Goal: Communication & Community: Ask a question

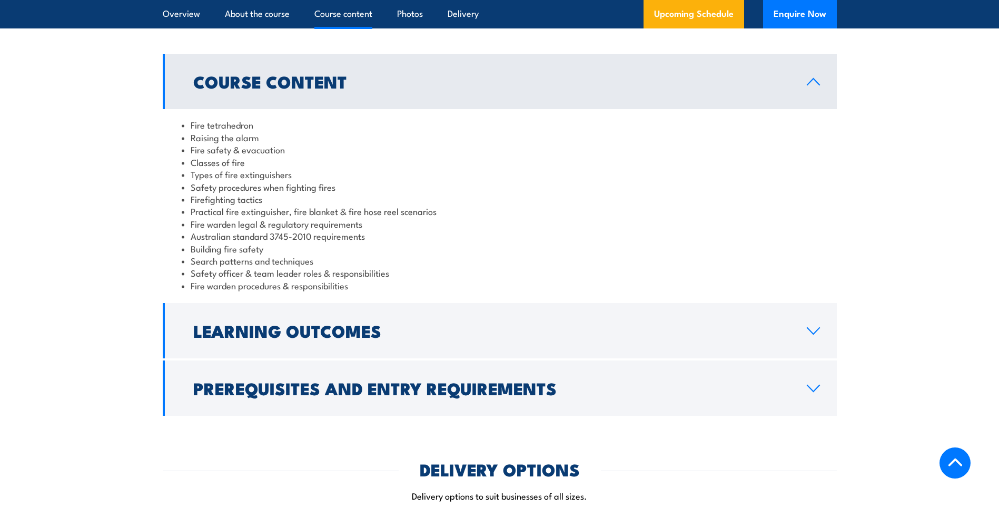
scroll to position [896, 0]
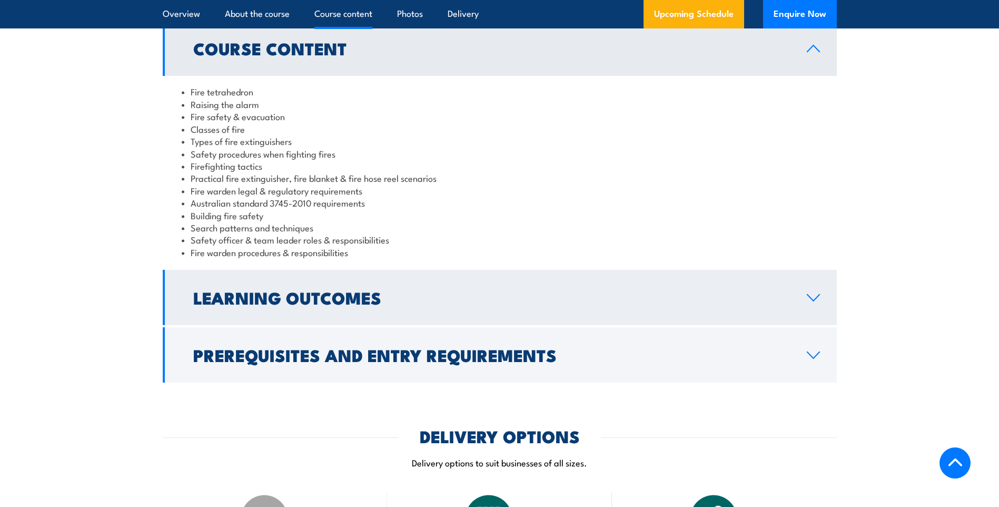
click at [223, 304] on h2 "Learning Outcomes" at bounding box center [491, 297] width 597 height 15
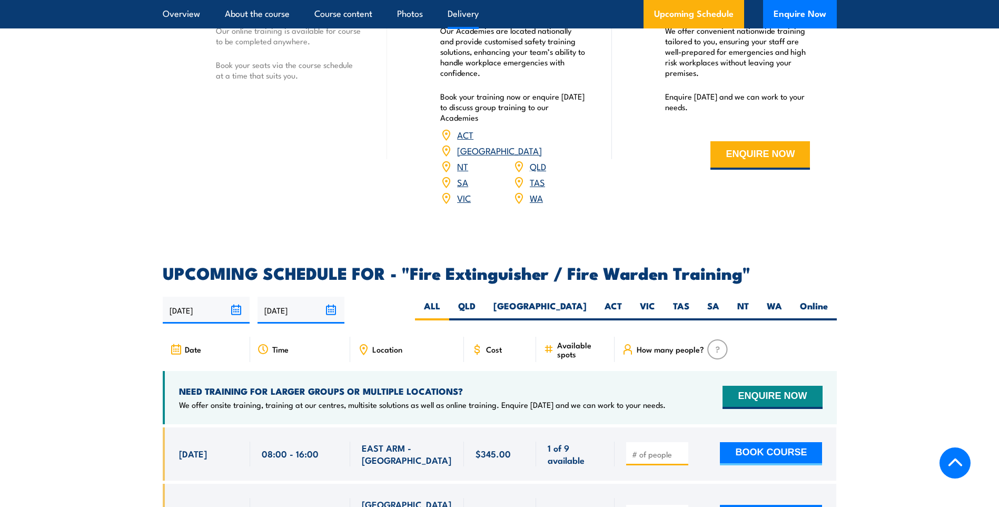
scroll to position [1423, 0]
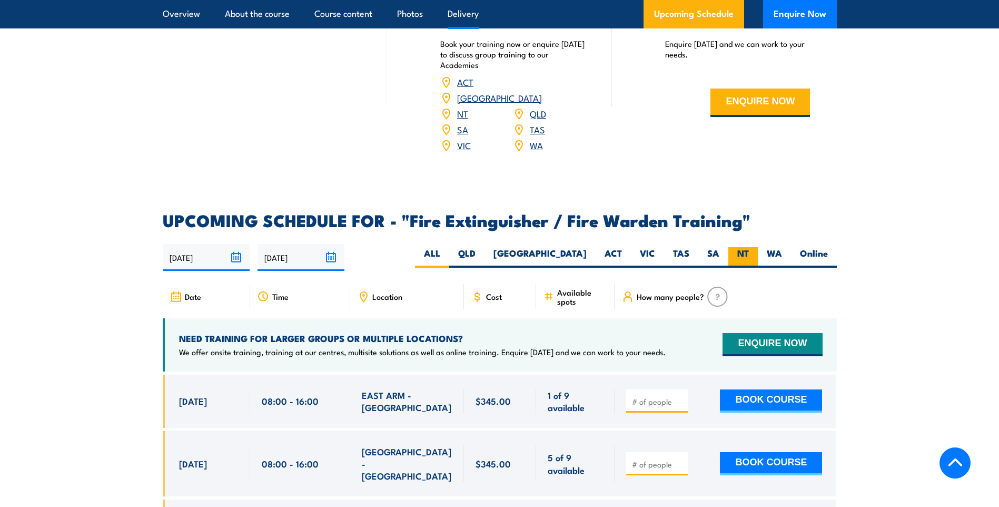
click at [750, 247] on label "NT" at bounding box center [744, 257] width 30 height 21
click at [750, 247] on input "NT" at bounding box center [752, 250] width 7 height 7
radio input "true"
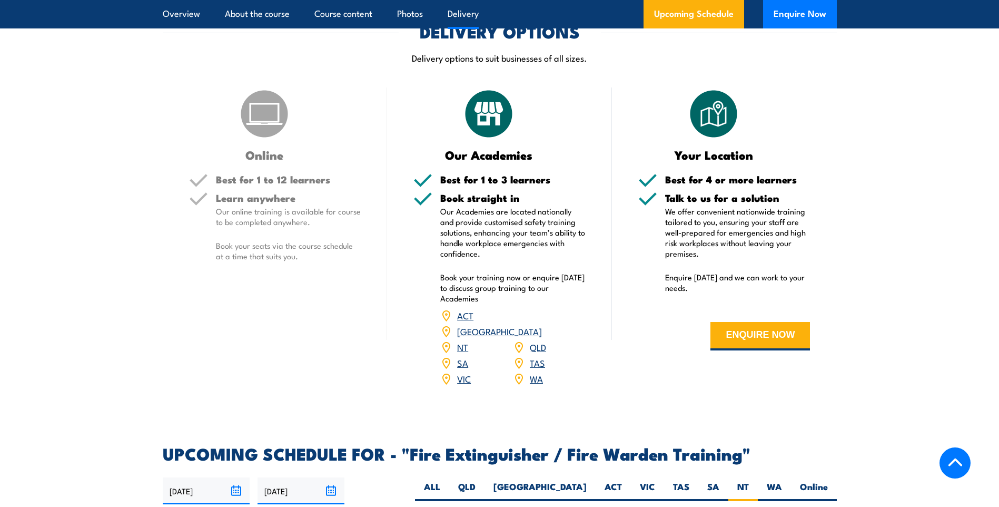
scroll to position [1309, 0]
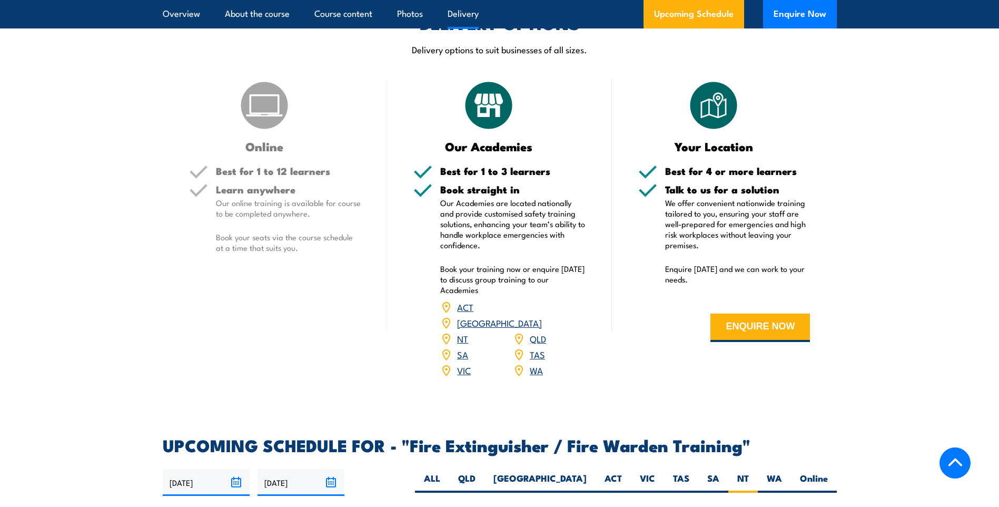
click at [279, 160] on div "Online Best for 1 to 12 learners Learn anywhere Our online training is availabl…" at bounding box center [275, 235] width 225 height 312
click at [246, 202] on p "Our online training is available for course to be completed anywhere." at bounding box center [288, 208] width 145 height 21
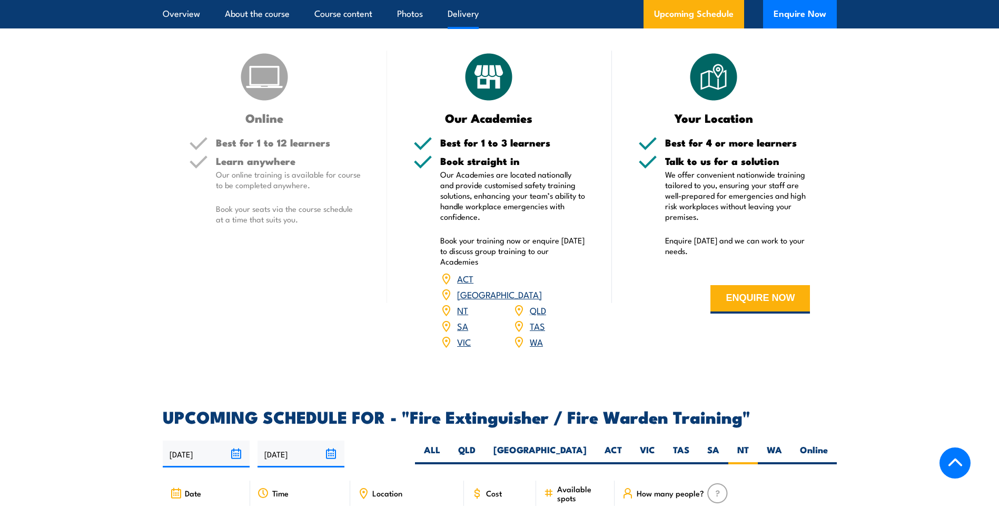
scroll to position [1361, 0]
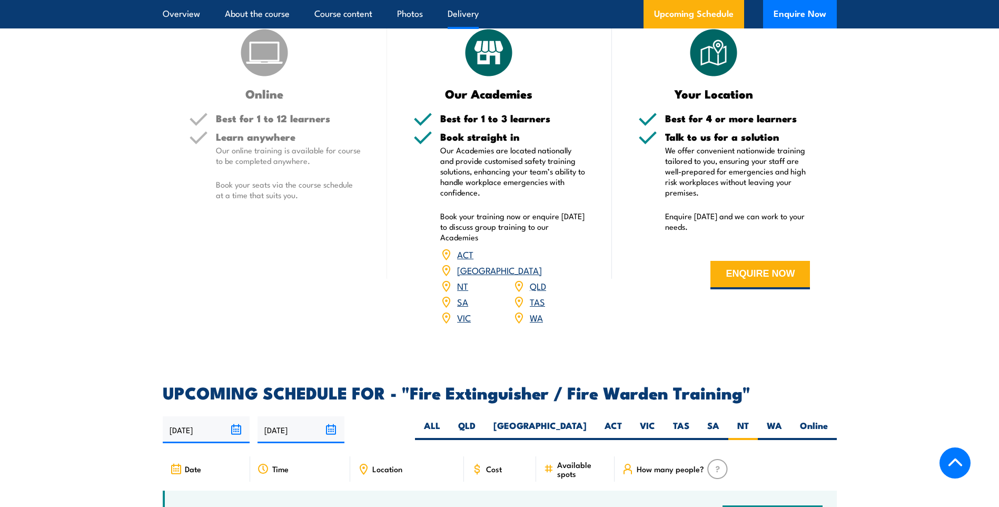
click at [460, 279] on link "NT" at bounding box center [462, 285] width 11 height 13
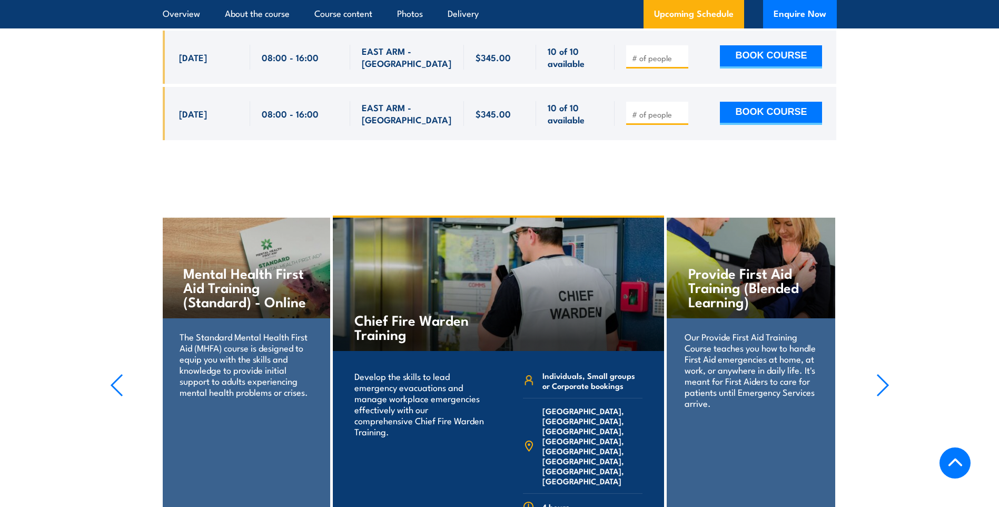
scroll to position [2099, 0]
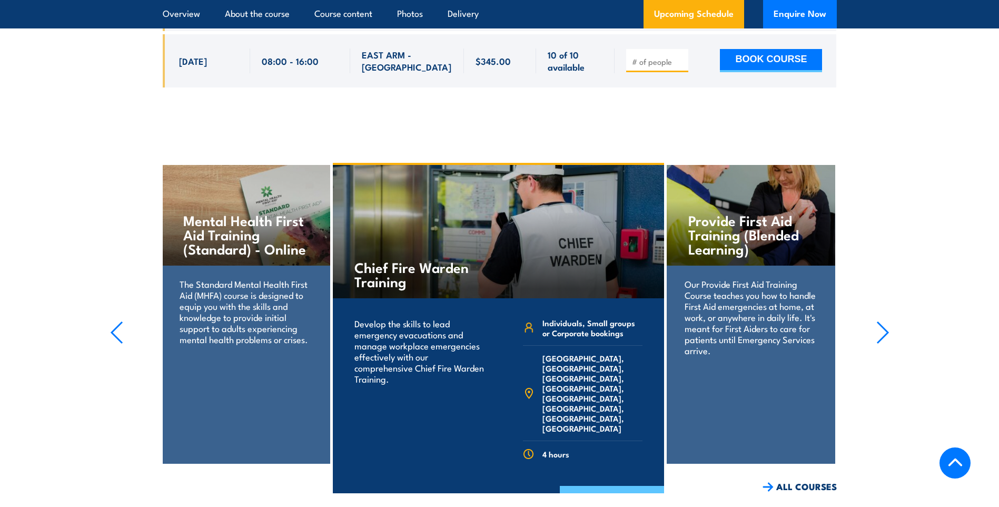
click at [600, 486] on link "COURSE DETAILS" at bounding box center [612, 499] width 104 height 27
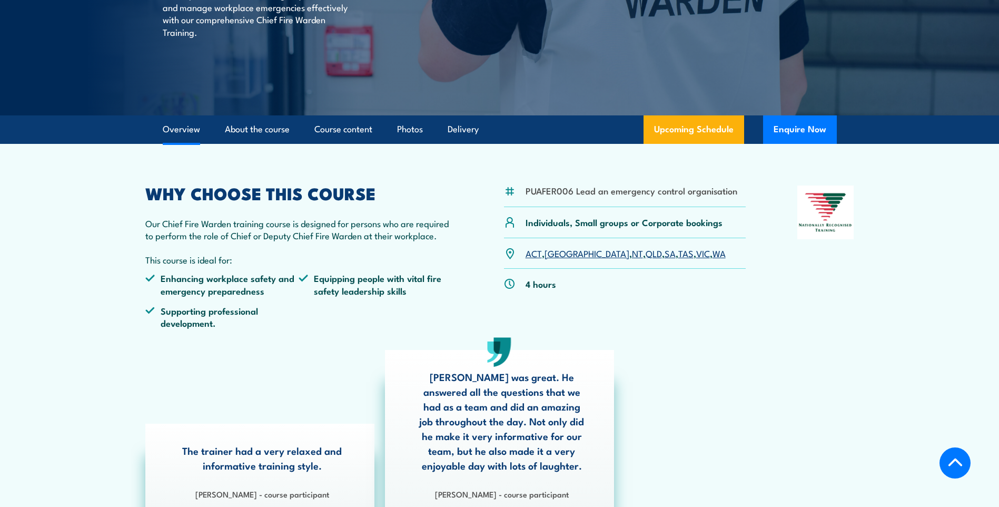
scroll to position [211, 0]
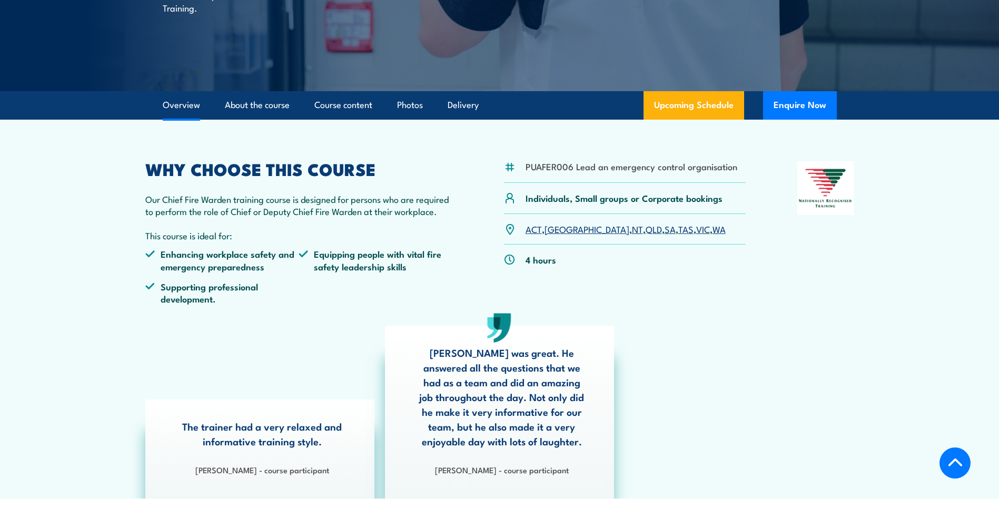
click at [632, 229] on link "NT" at bounding box center [637, 228] width 11 height 13
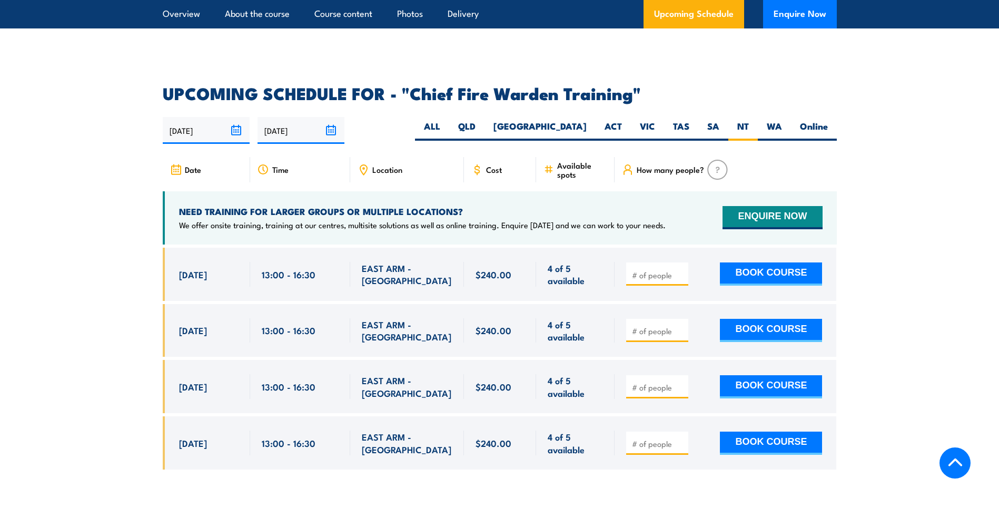
scroll to position [1827, 0]
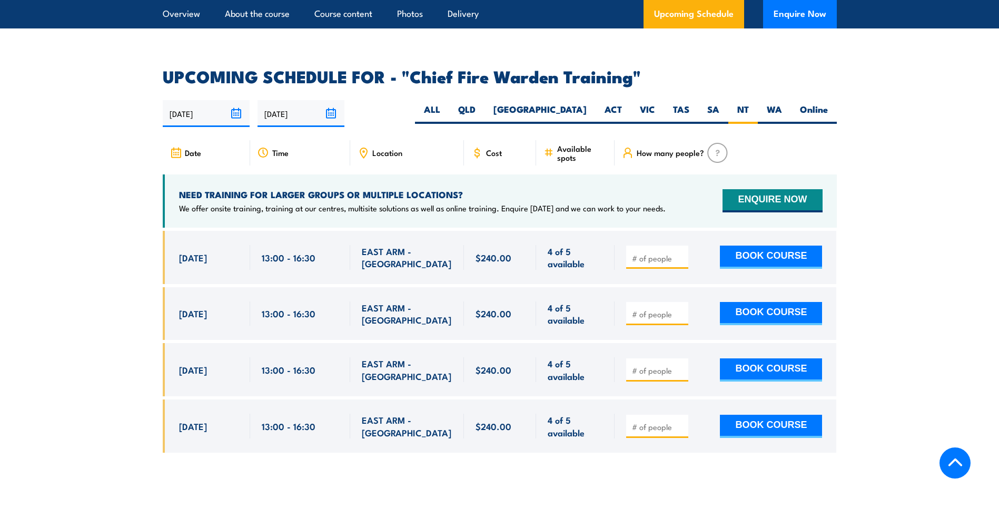
click at [178, 288] on div "[DATE] 13:00 - 13:00" at bounding box center [206, 313] width 87 height 53
click at [654, 310] on div at bounding box center [726, 313] width 222 height 53
click at [653, 309] on input "number" at bounding box center [658, 314] width 53 height 11
type input "1"
click at [681, 309] on input "1" at bounding box center [658, 314] width 53 height 11
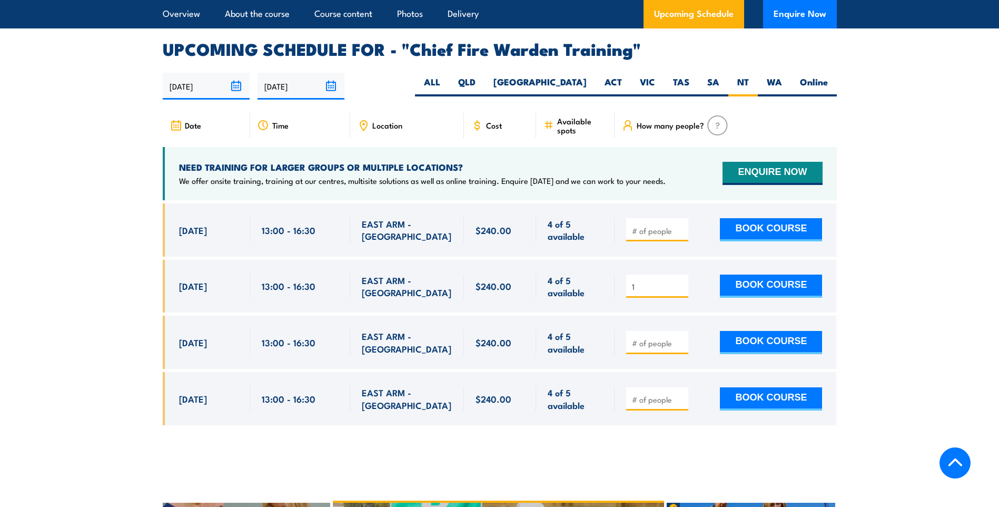
scroll to position [1879, 0]
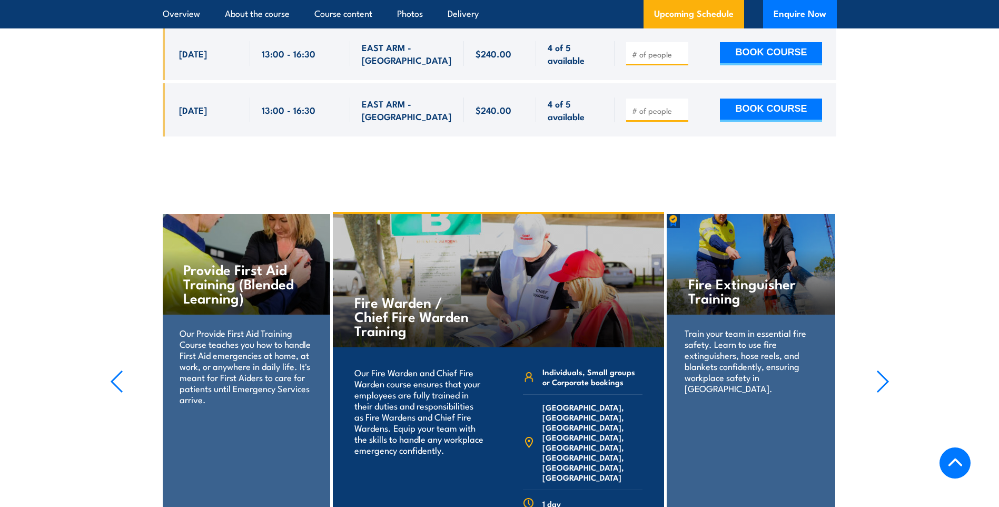
scroll to position [2195, 0]
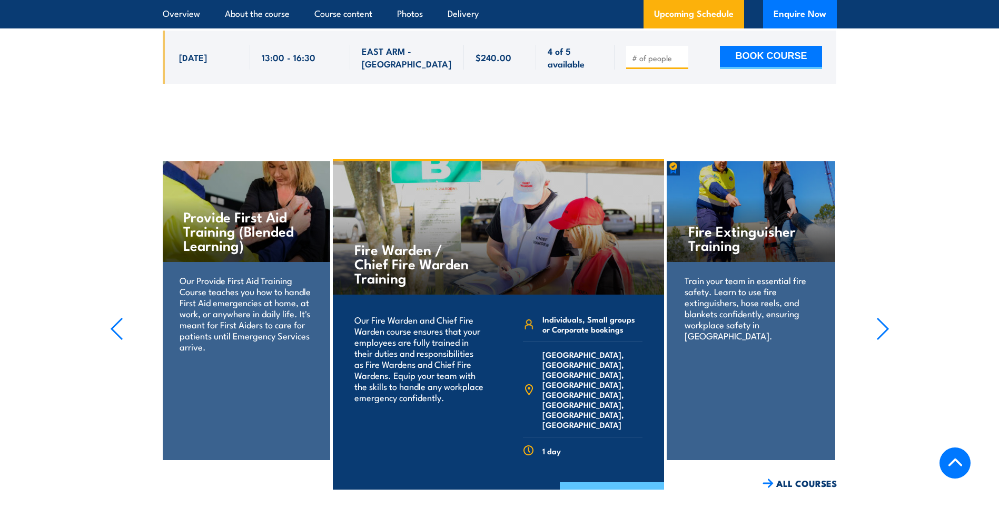
click at [612, 482] on link "COURSE DETAILS" at bounding box center [612, 495] width 104 height 27
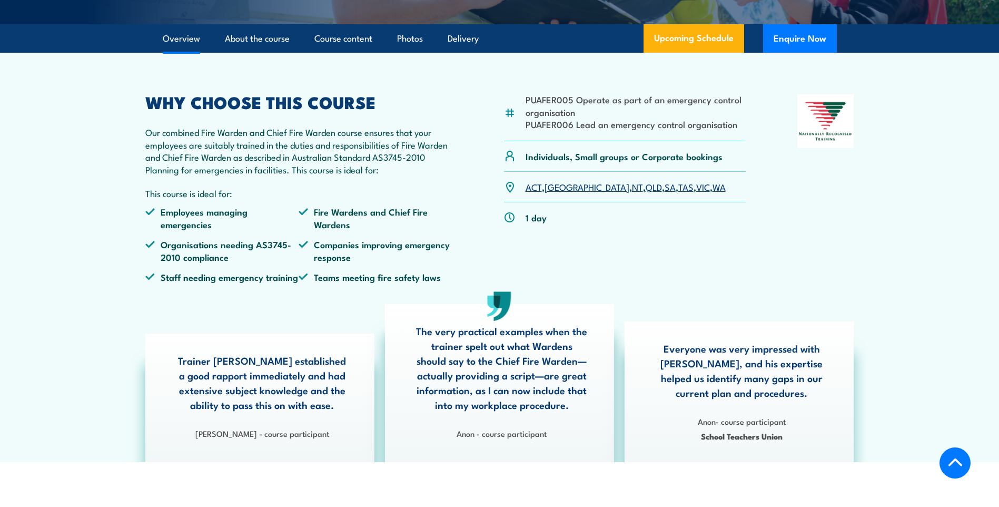
scroll to position [263, 0]
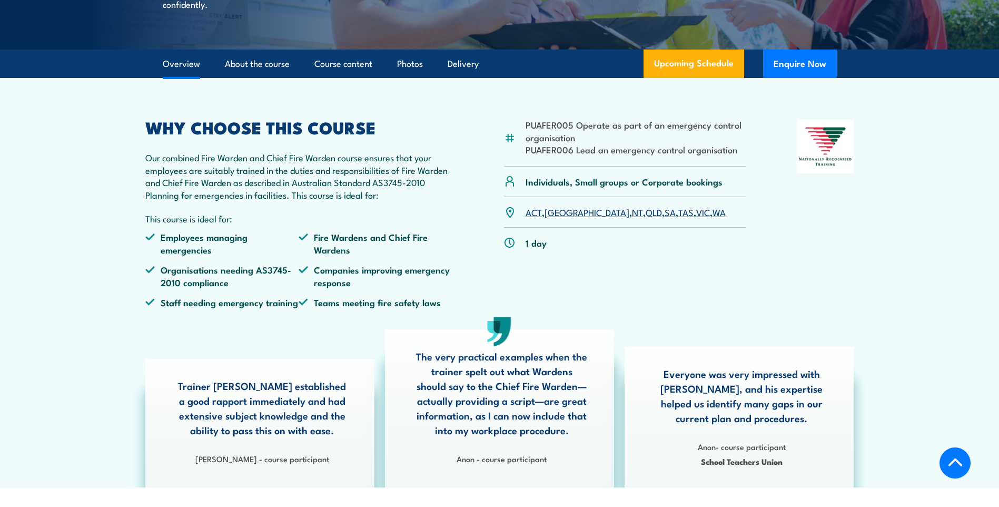
click at [181, 193] on p "Our combined Fire Warden and Chief Fire Warden course ensures that your employe…" at bounding box center [299, 176] width 308 height 50
drag, startPoint x: 163, startPoint y: 183, endPoint x: 365, endPoint y: 184, distance: 201.8
click at [365, 184] on p "Our combined Fire Warden and Chief Fire Warden course ensures that your employe…" at bounding box center [299, 176] width 308 height 50
drag, startPoint x: 365, startPoint y: 184, endPoint x: 354, endPoint y: 183, distance: 11.6
copy p "combined Fire Warden and Chief Fire Warden course"
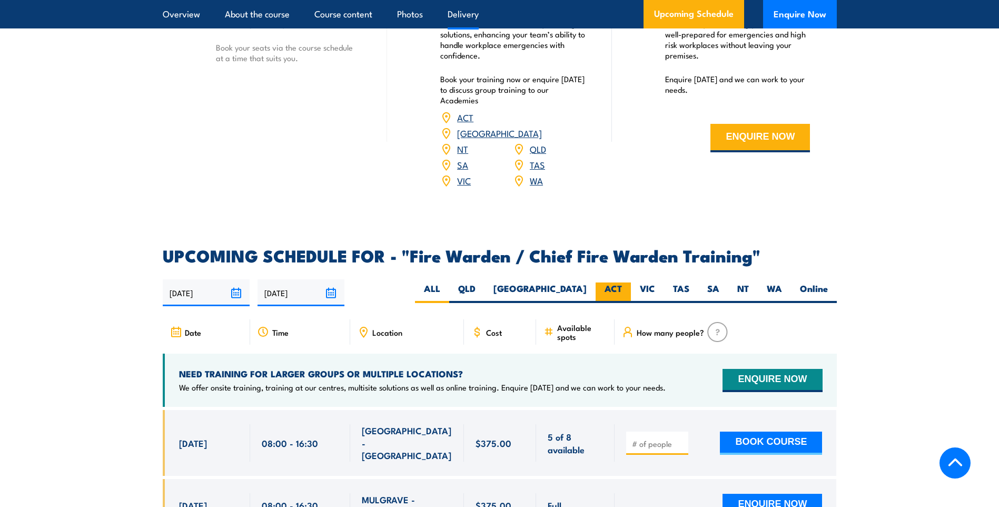
scroll to position [1633, 0]
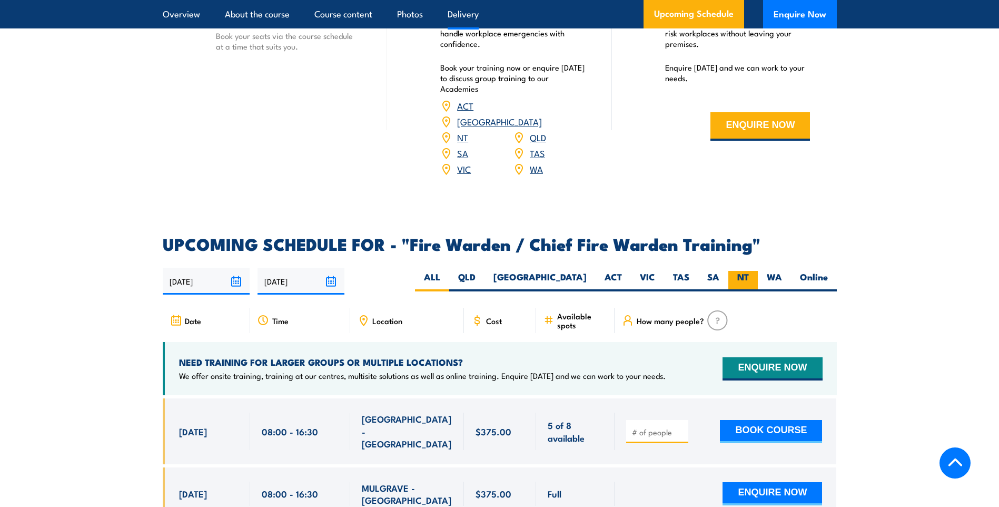
click at [736, 280] on label "NT" at bounding box center [744, 281] width 30 height 21
click at [749, 278] on input "NT" at bounding box center [752, 274] width 7 height 7
radio input "true"
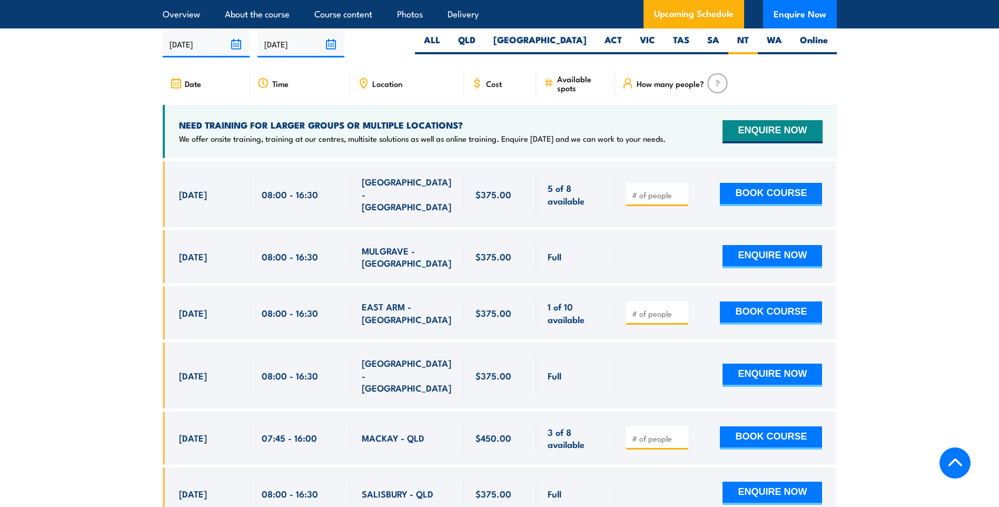
scroll to position [1897, 0]
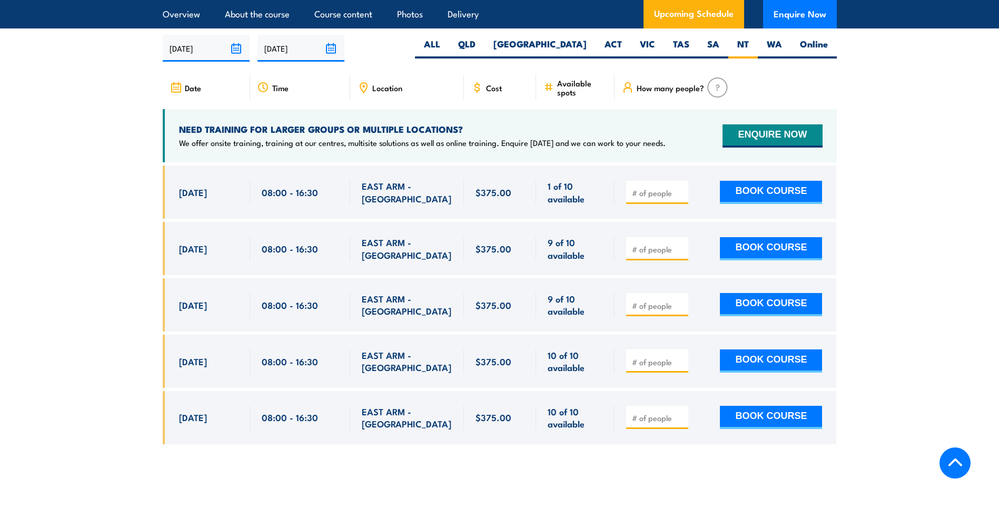
click at [637, 249] on input "number" at bounding box center [658, 249] width 53 height 11
type input "1"
click at [681, 244] on input "1" at bounding box center [658, 249] width 53 height 11
click at [767, 244] on button "BOOK COURSE" at bounding box center [771, 248] width 102 height 23
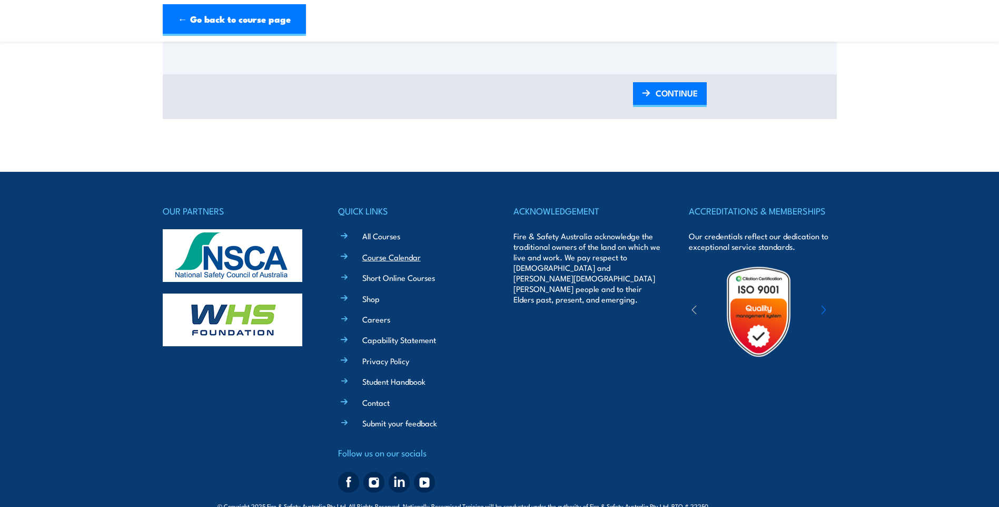
scroll to position [738, 0]
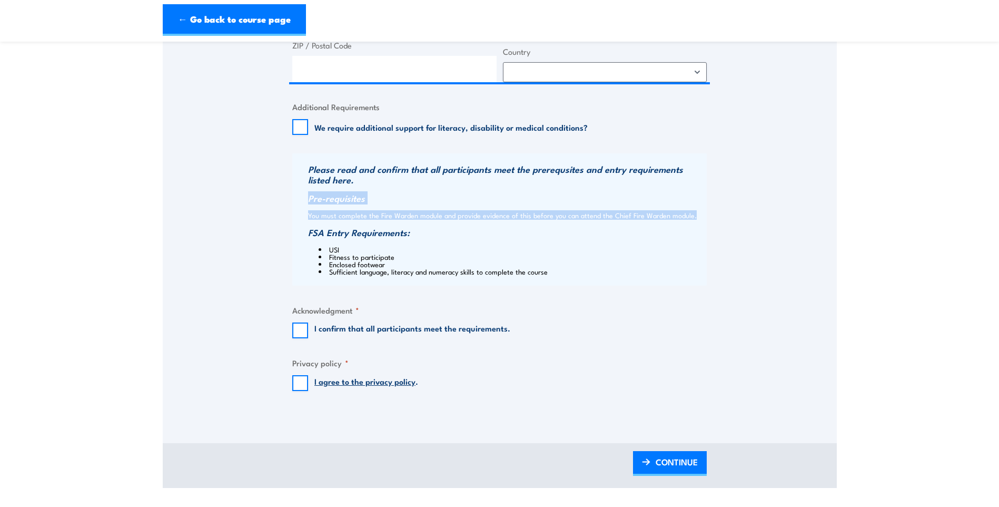
drag, startPoint x: 708, startPoint y: 215, endPoint x: 305, endPoint y: 202, distance: 403.8
copy div "Pre-requisites You must complete the Fire Warden module and provide evidence of…"
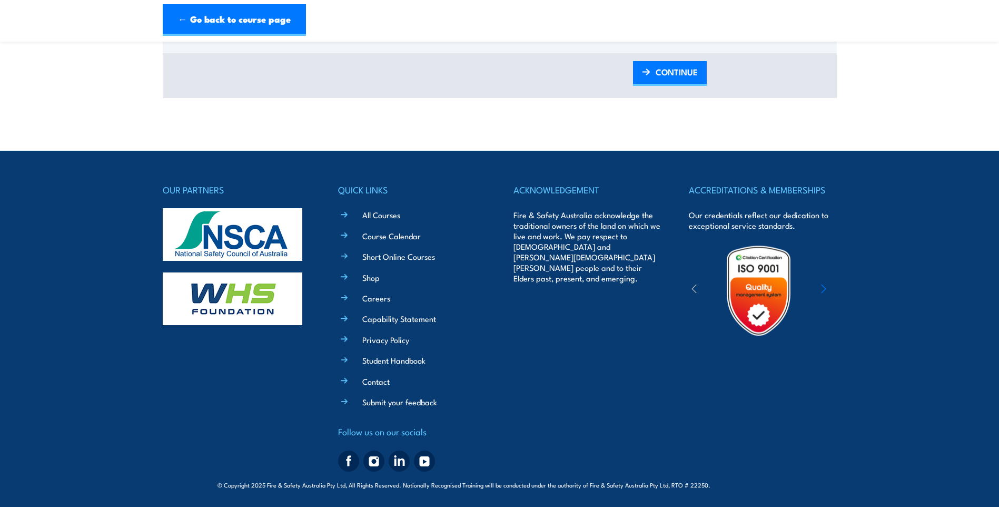
scroll to position [1128, 0]
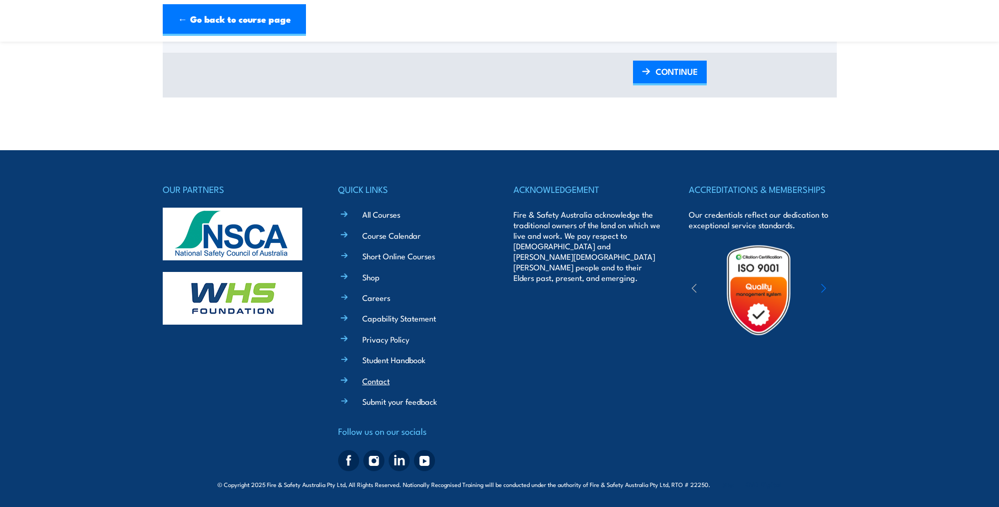
click at [387, 381] on link "Contact" at bounding box center [375, 380] width 27 height 11
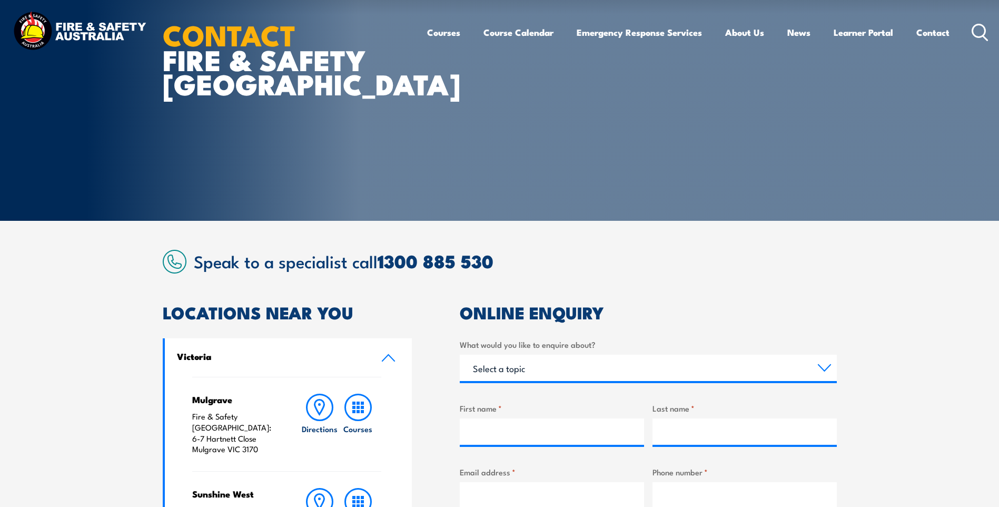
scroll to position [211, 0]
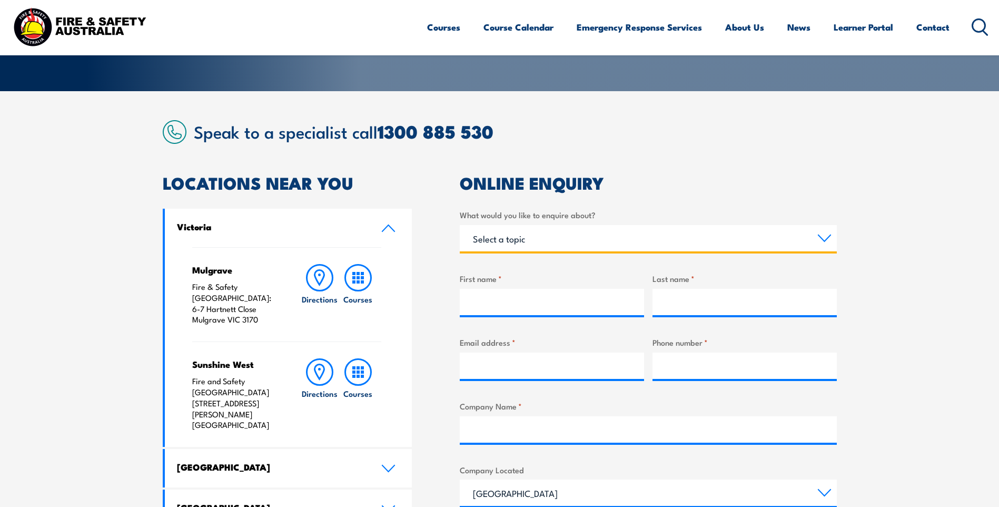
click at [518, 241] on select "Select a topic Training Emergency Response Services General Enquiry" at bounding box center [648, 238] width 377 height 26
select select "Training"
click at [460, 225] on select "Select a topic Training Emergency Response Services General Enquiry" at bounding box center [648, 238] width 377 height 26
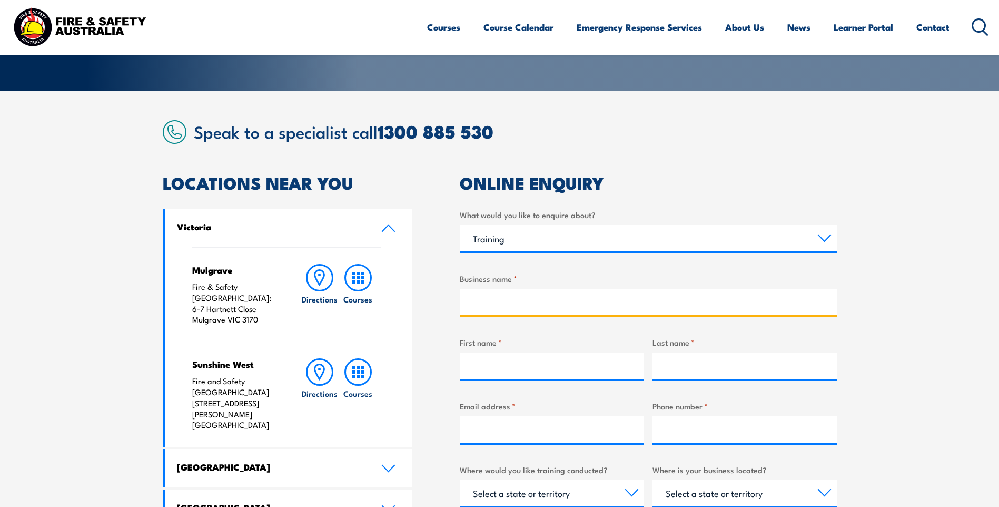
click at [514, 298] on input "Business name *" at bounding box center [648, 302] width 377 height 26
click at [508, 298] on input "Business name *" at bounding box center [648, 302] width 377 height 26
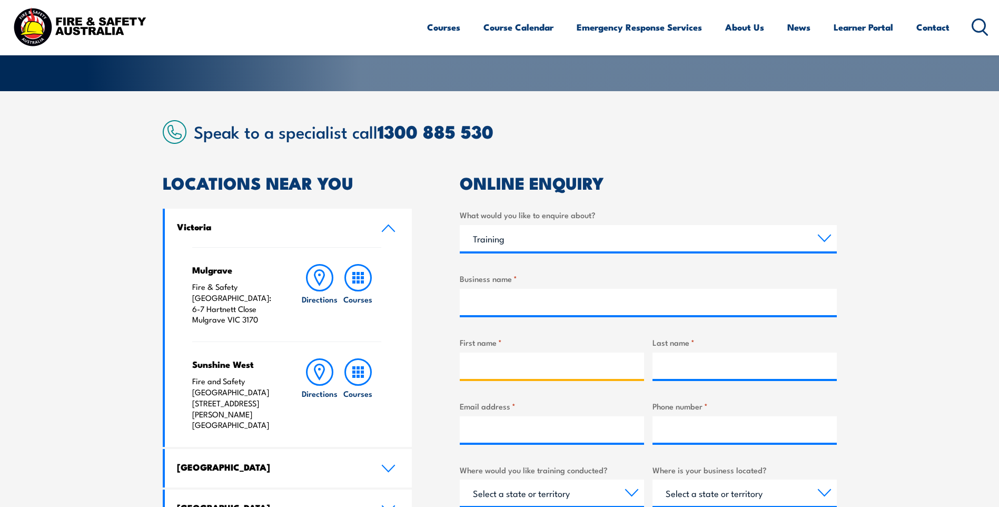
click at [466, 369] on input "First name *" at bounding box center [552, 365] width 184 height 26
type input "Ms Michelle Toft"
type input "Agriculture Berrimah"
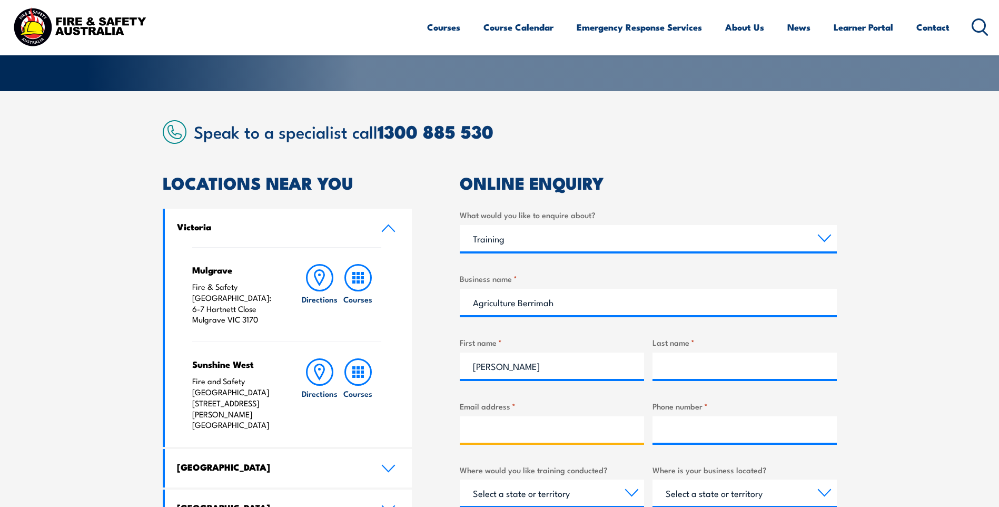
type input "michelle.toft@nt.gov.au"
type input "0889992047"
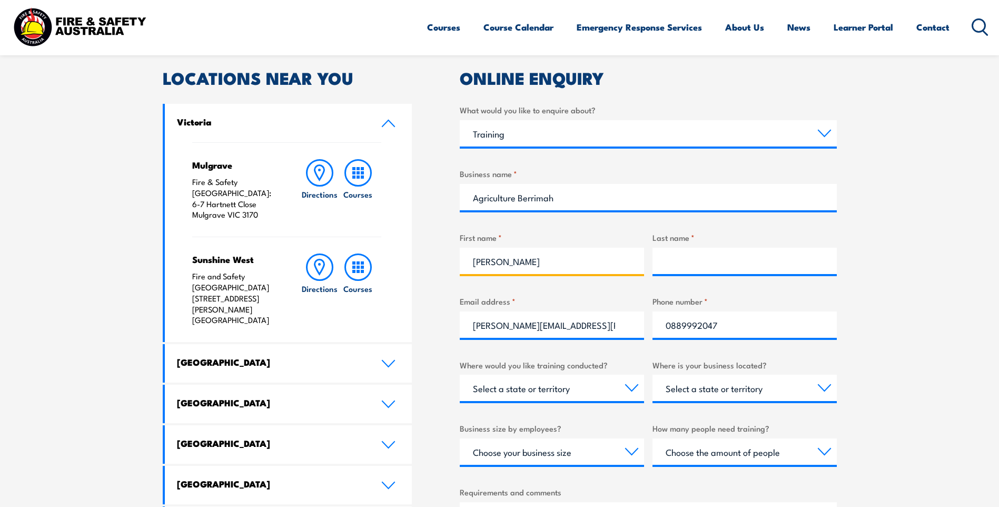
scroll to position [316, 0]
drag, startPoint x: 552, startPoint y: 251, endPoint x: 465, endPoint y: 260, distance: 87.9
click at [465, 260] on input "Ms Michelle Toft" at bounding box center [552, 260] width 184 height 26
type input "Michelle"
type input "Toft"
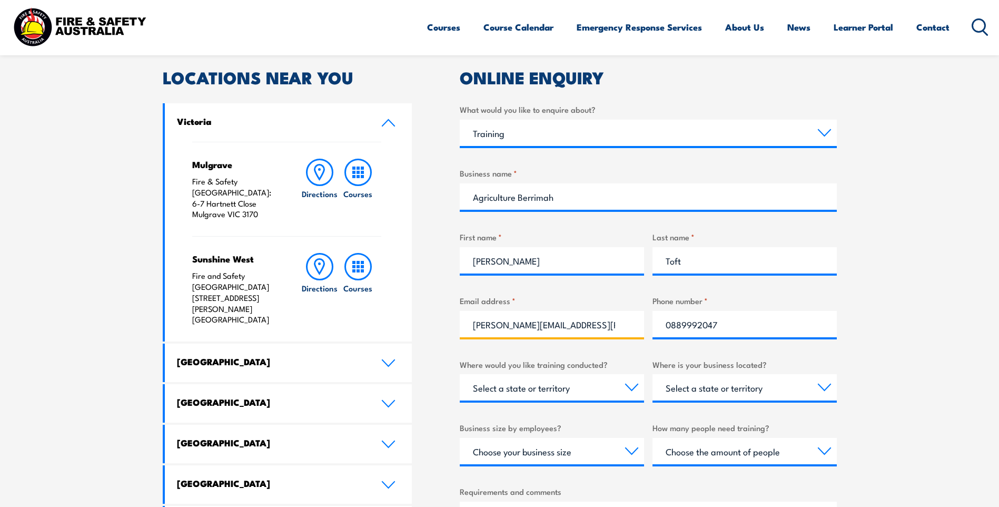
click at [585, 331] on input "michelle.toft@nt.gov.au" at bounding box center [552, 324] width 184 height 26
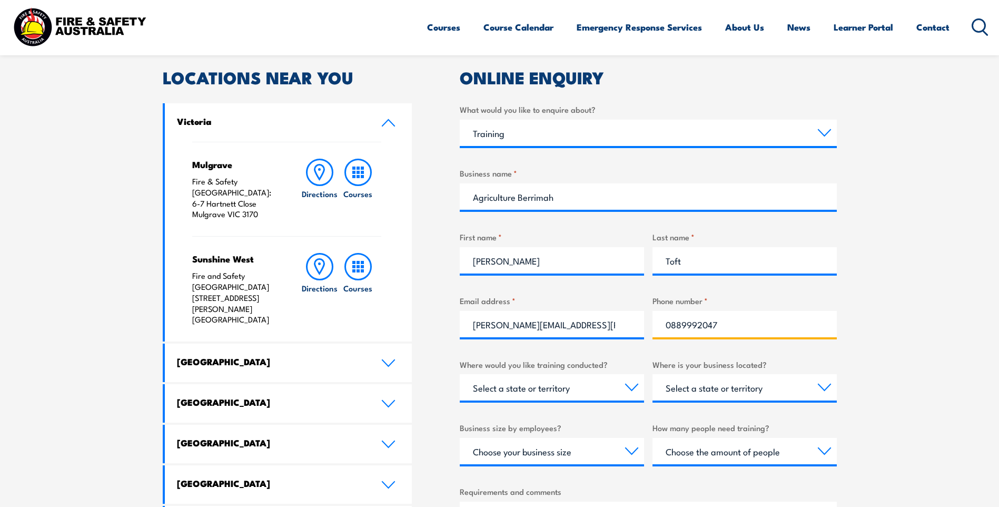
click at [766, 327] on input "0889992047" at bounding box center [745, 324] width 184 height 26
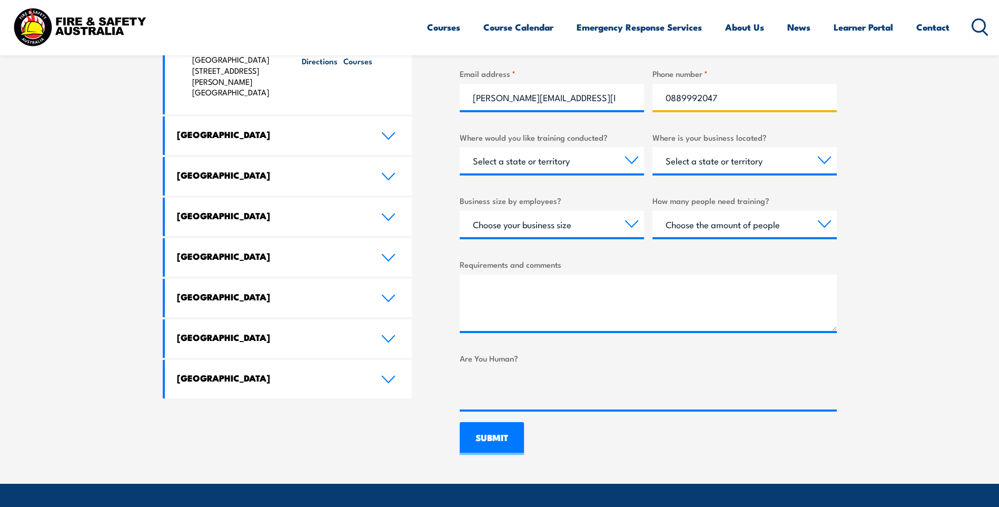
scroll to position [443, 0]
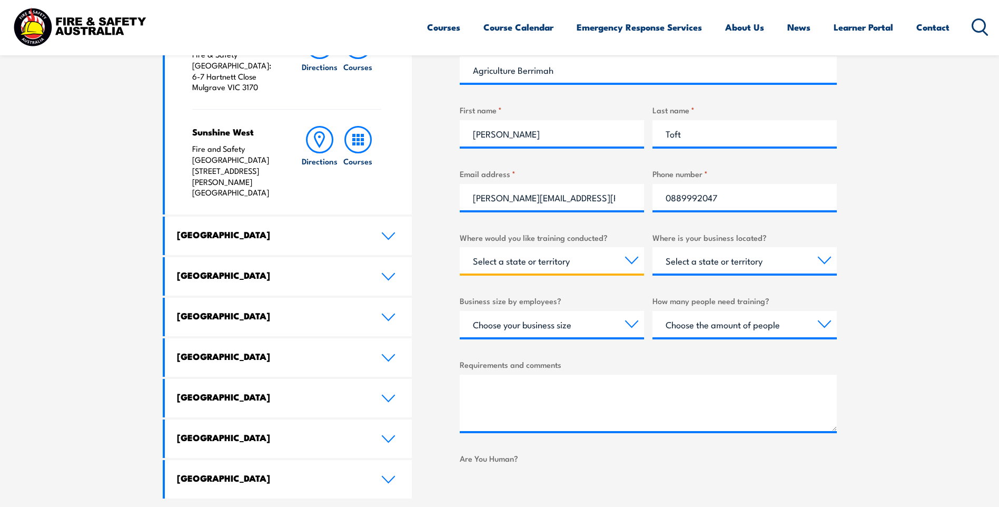
click at [620, 259] on select "Select a state or territory Nationally - multiple locations QLD NSW VIC SA ACT …" at bounding box center [552, 260] width 184 height 26
select select "NT"
click at [460, 247] on select "Select a state or territory Nationally - multiple locations QLD NSW VIC SA ACT …" at bounding box center [552, 260] width 184 height 26
click at [764, 260] on select "Select a state or territory QLD NSW VIC SA ACT WA TAS NT" at bounding box center [745, 260] width 184 height 26
select select "NT"
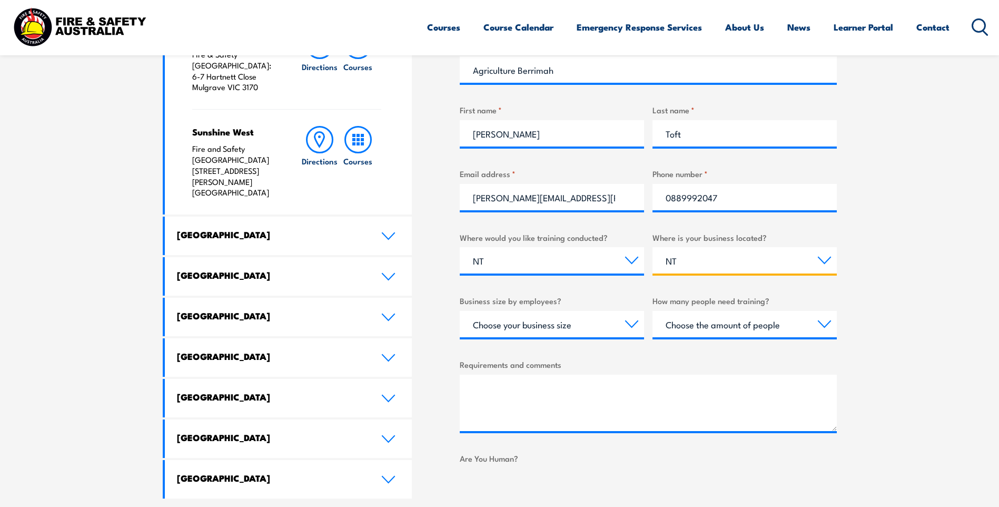
click at [653, 247] on select "Select a state or territory QLD NSW VIC SA ACT WA TAS NT" at bounding box center [745, 260] width 184 height 26
click at [769, 326] on select "Choose the amount of people 1 to 4 5 to 19 20+" at bounding box center [745, 324] width 184 height 26
click at [707, 323] on select "Choose the amount of people 1 to 4 5 to 19 20+" at bounding box center [745, 324] width 184 height 26
select select "1 to 4"
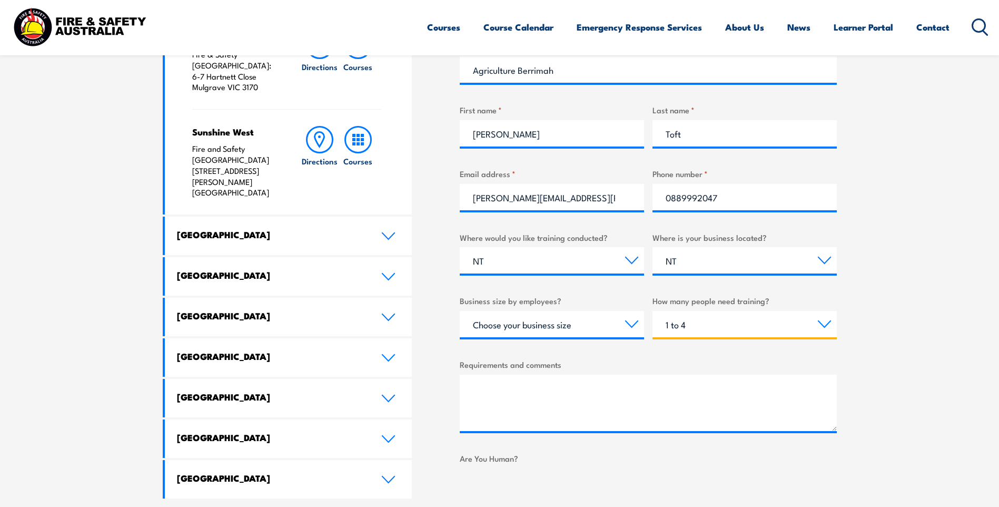
click at [653, 311] on select "Choose the amount of people 1 to 4 5 to 19 20+" at bounding box center [745, 324] width 184 height 26
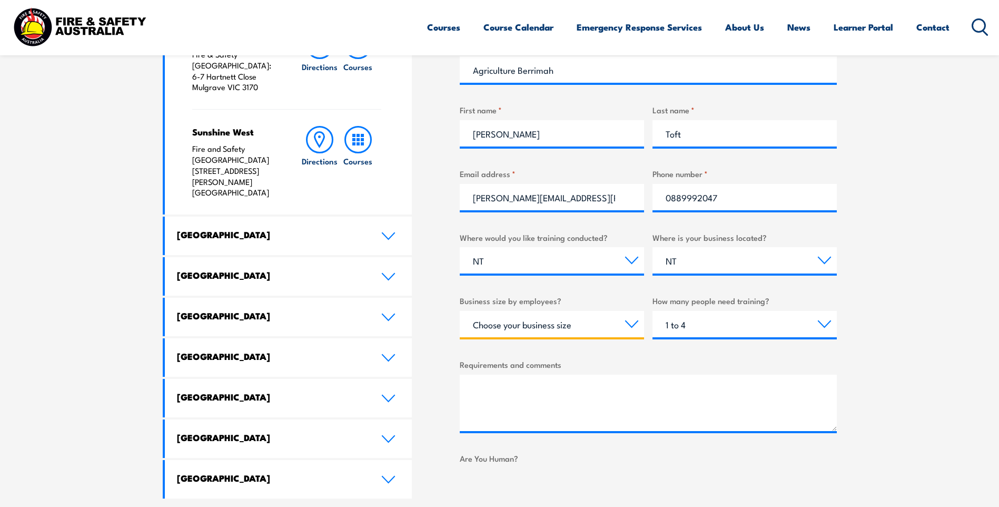
click at [582, 321] on select "Choose your business size 1 to 19 20 to 199 200+" at bounding box center [552, 324] width 184 height 26
click at [540, 316] on select "Choose your business size 1 to 19 20 to 199 200+" at bounding box center [552, 324] width 184 height 26
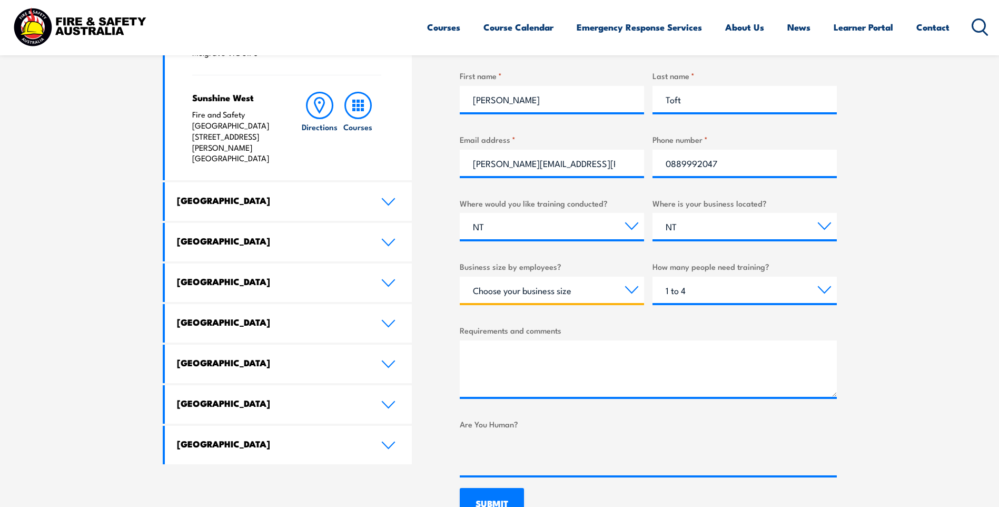
scroll to position [496, 0]
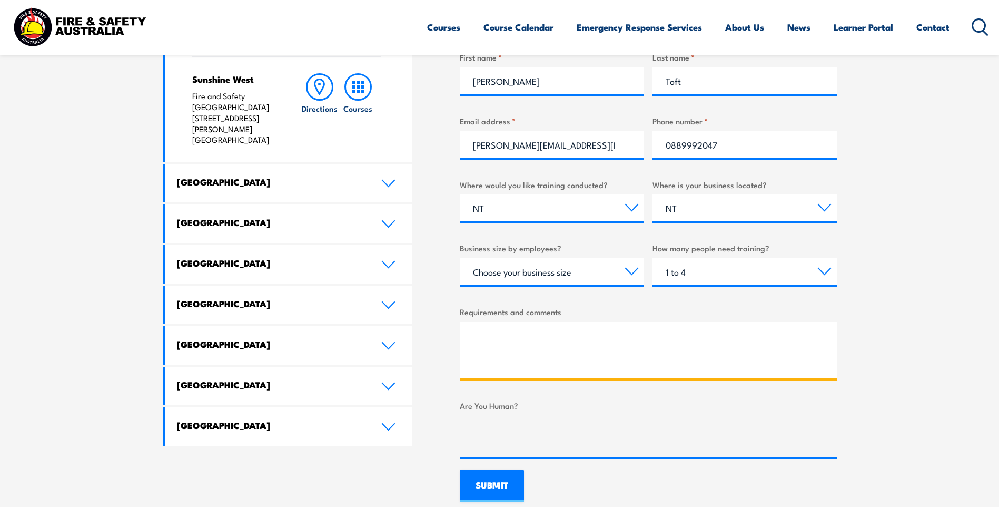
click at [516, 330] on textarea "Requirements and comments" at bounding box center [648, 350] width 377 height 56
paste textarea "Pre-requisites You must complete the Fire Warden module and provide evidence of…"
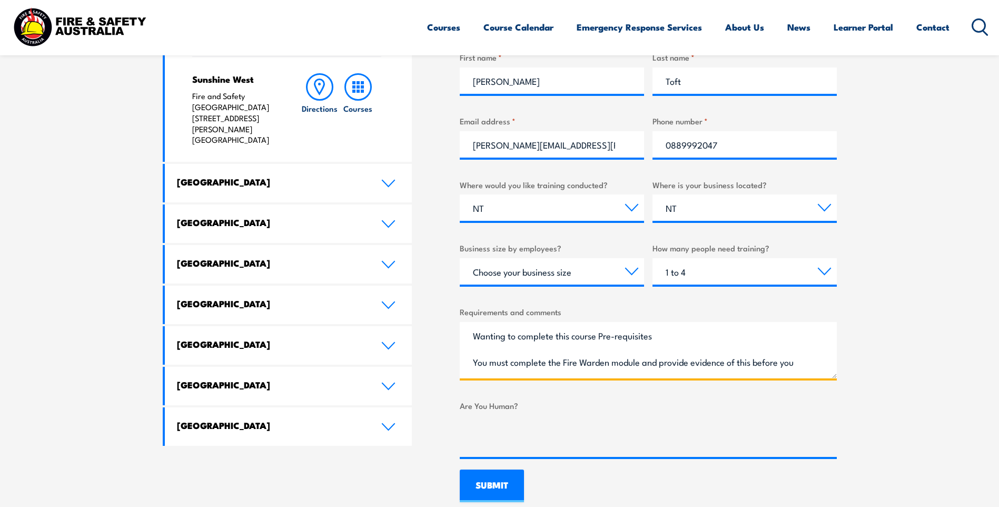
scroll to position [16, 0]
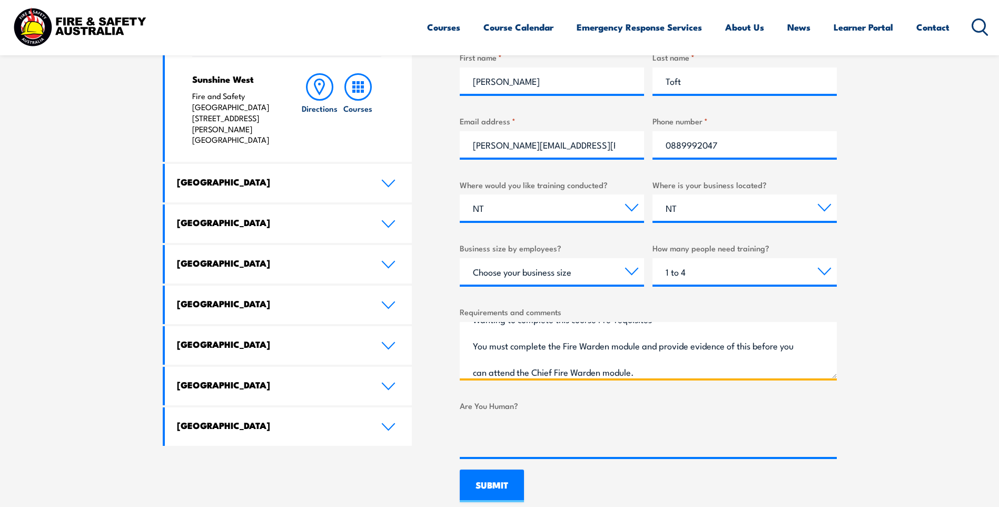
click at [661, 351] on textarea "Wanting to complete this course Pre-requisites You must complete the Fire Warde…" at bounding box center [648, 350] width 377 height 56
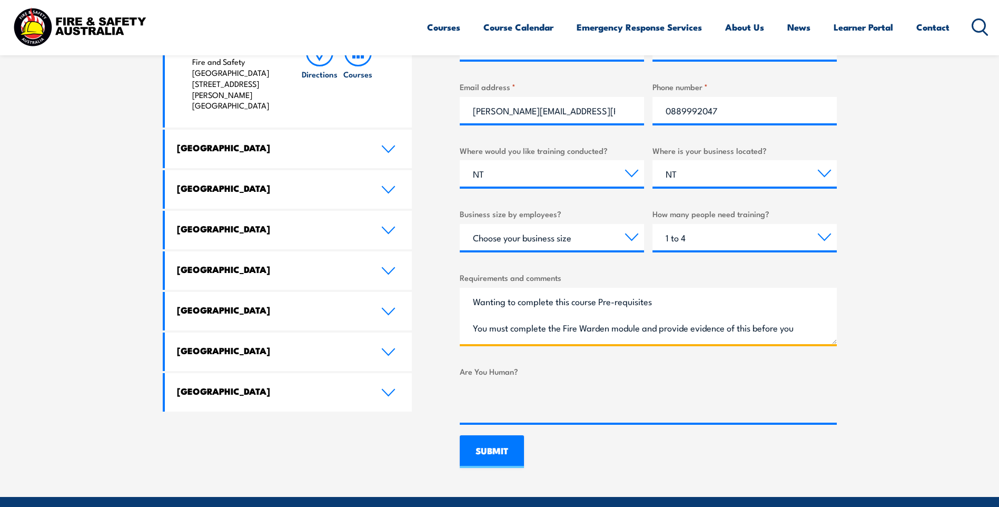
scroll to position [548, 0]
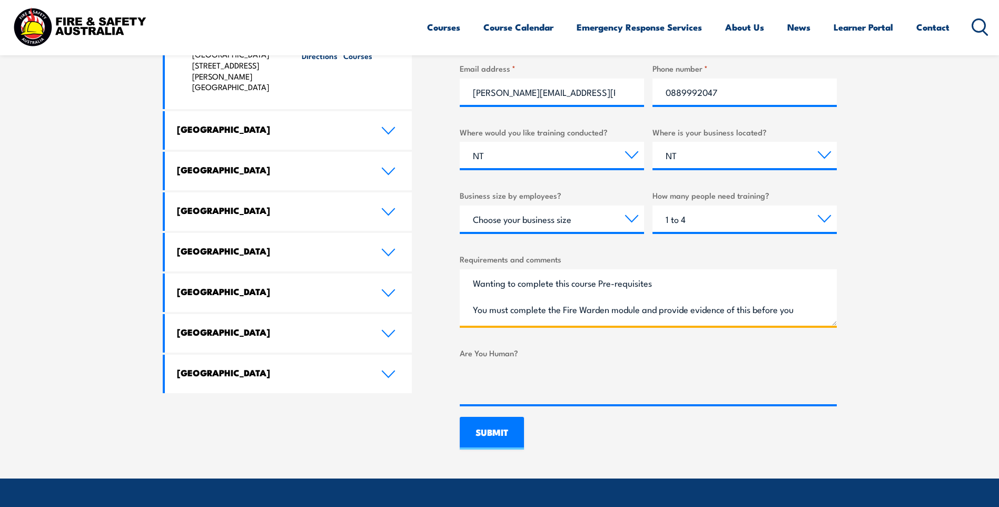
click at [597, 284] on textarea "Wanting to complete this course Pre-requisites You must complete the Fire Warde…" at bounding box center [648, 297] width 377 height 56
paste textarea "Fire Warden / Chief Fire Warden Training -"
click at [567, 307] on textarea "Wanting to complete this course Fire Warden / Chief Fire Warden Training -but t…" at bounding box center [648, 297] width 377 height 56
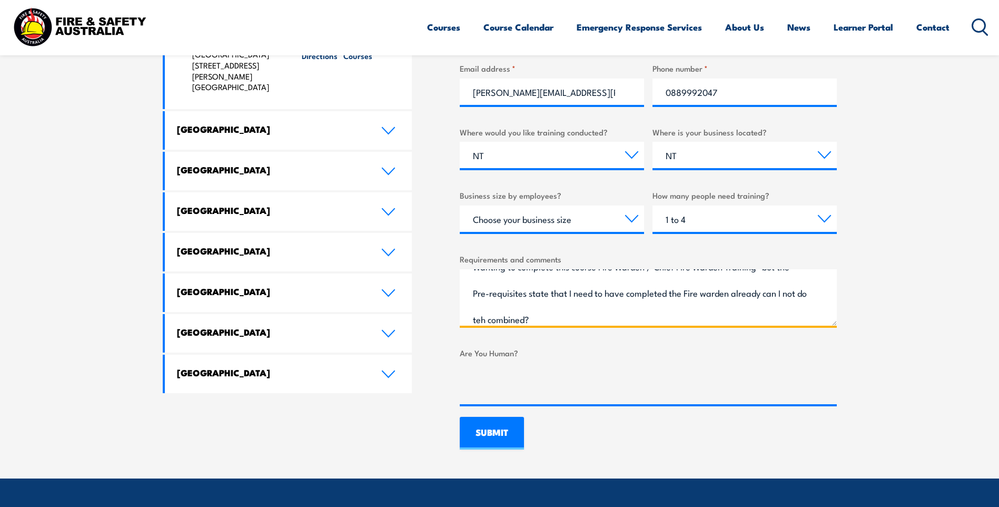
scroll to position [69, 0]
click at [568, 277] on textarea "Wanting to complete this course Fire Warden / Chief Fire Warden Training -but t…" at bounding box center [648, 297] width 377 height 56
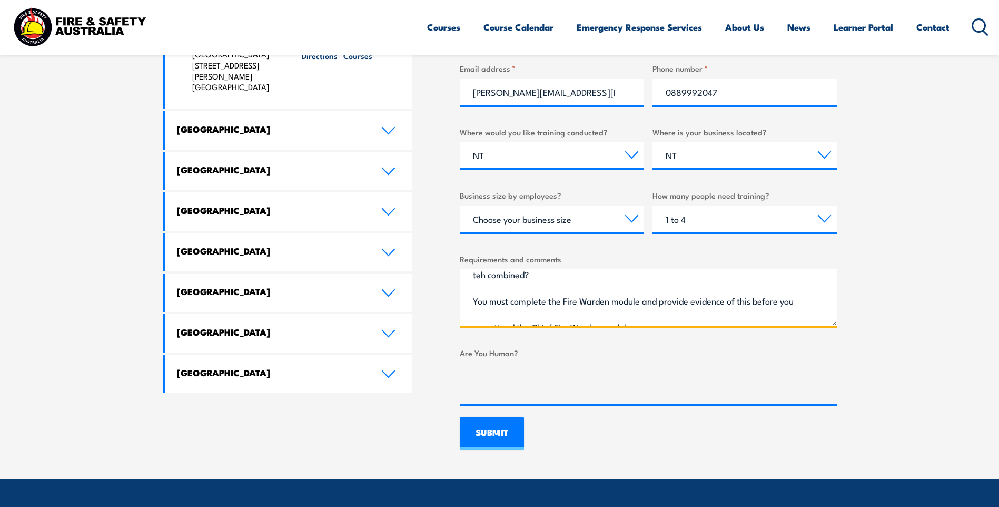
scroll to position [75, 0]
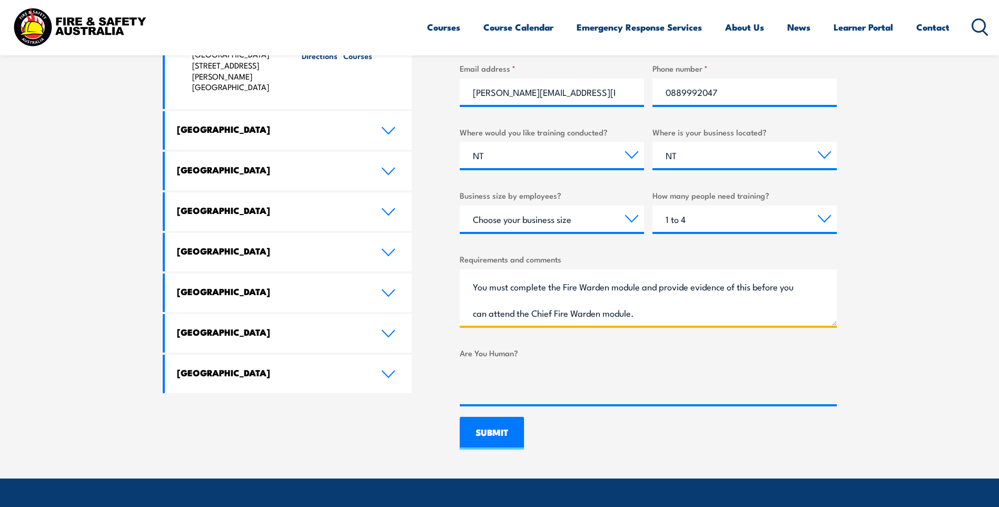
drag, startPoint x: 475, startPoint y: 291, endPoint x: 647, endPoint y: 321, distance: 174.4
click at [647, 321] on textarea "Wanting to complete this course Fire Warden / Chief Fire Warden Training -but t…" at bounding box center [648, 297] width 377 height 56
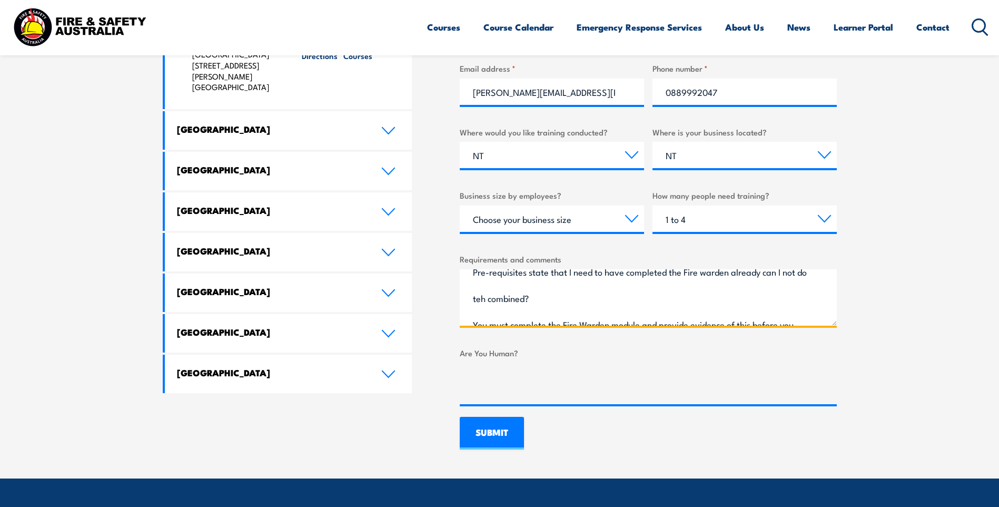
scroll to position [0, 0]
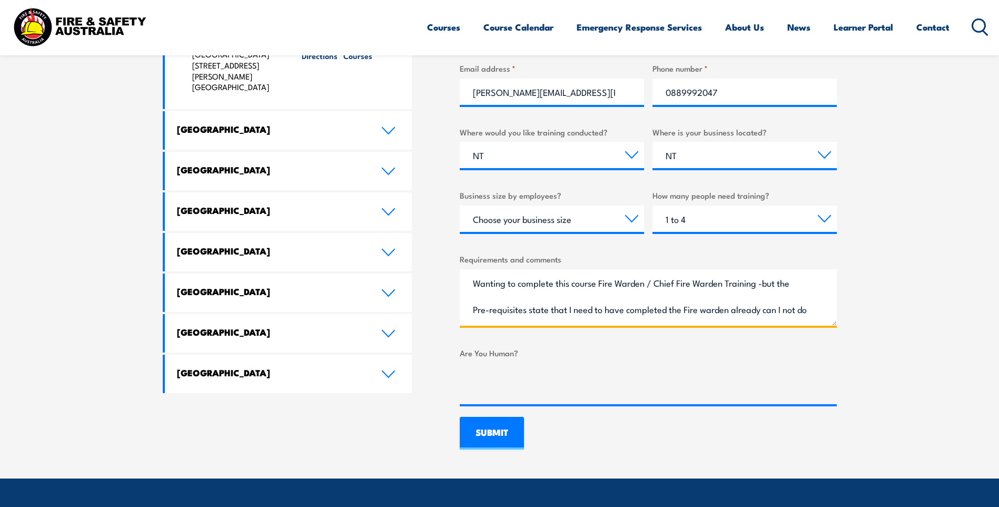
click at [766, 308] on textarea "Wanting to complete this course Fire Warden / Chief Fire Warden Training -but t…" at bounding box center [648, 297] width 377 height 56
paste textarea "You must complete the Fire Warden module and provide evidence of this before yo…"
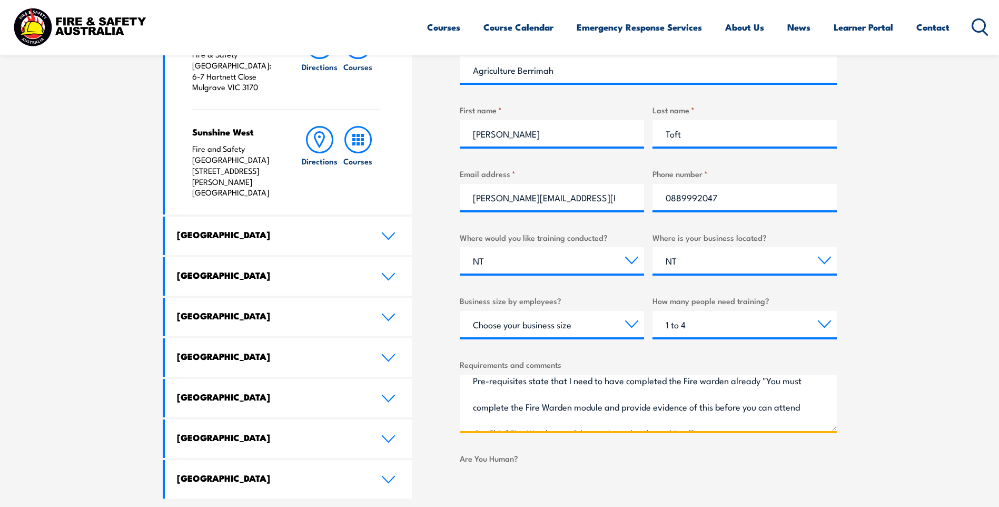
scroll to position [53, 0]
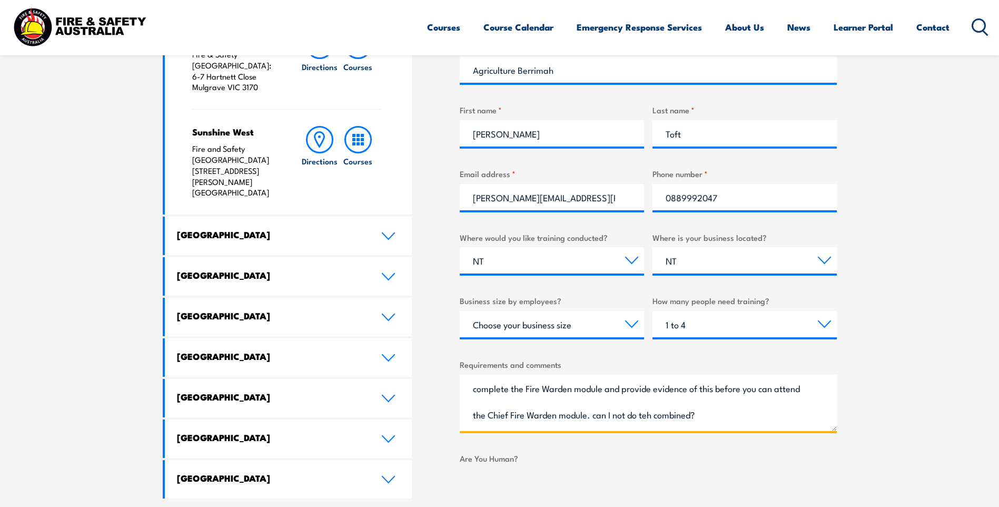
click at [616, 411] on textarea "Wanting to complete this course Fire Warden / Chief Fire Warden Training -but t…" at bounding box center [648, 403] width 377 height 56
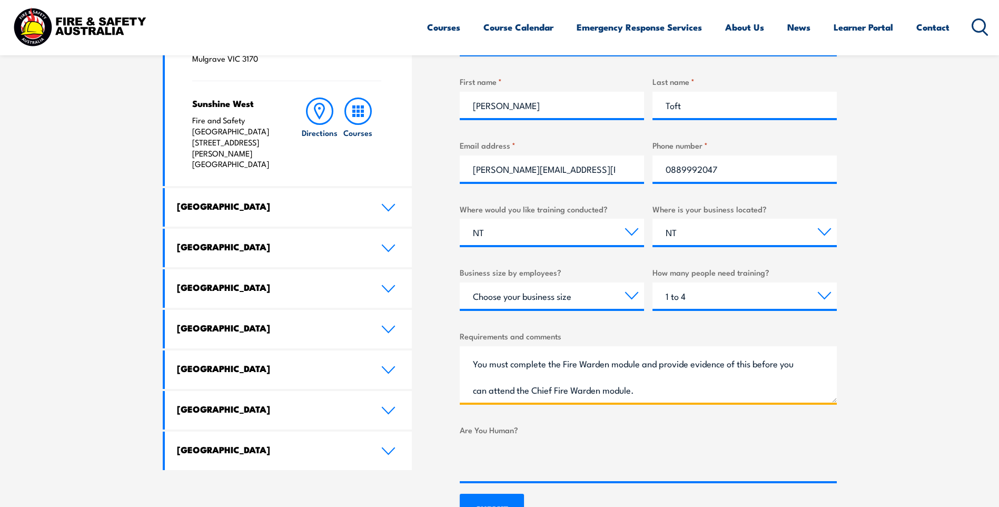
scroll to position [496, 0]
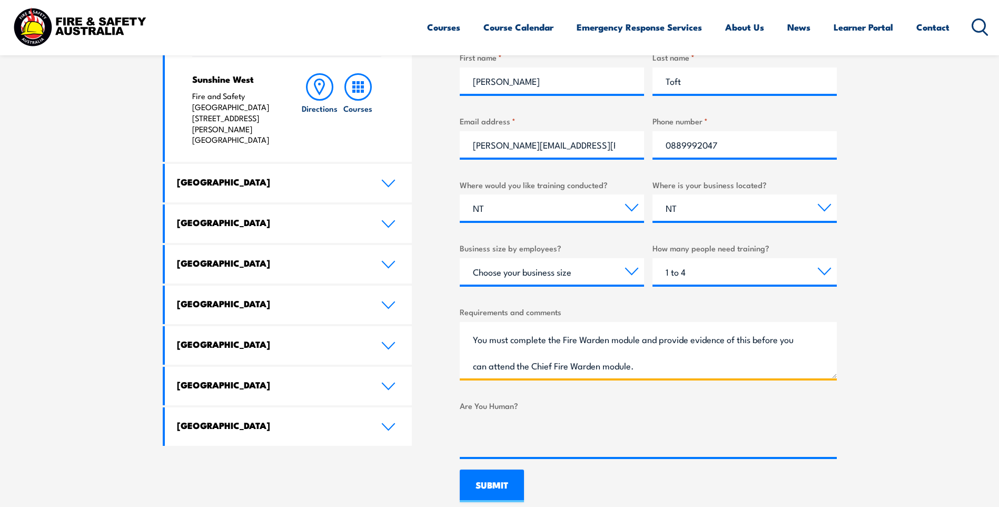
drag, startPoint x: 652, startPoint y: 365, endPoint x: 475, endPoint y: 340, distance: 178.7
click at [475, 340] on textarea "Wanting to complete this course Fire Warden / Chief Fire Warden Training -but t…" at bounding box center [648, 350] width 377 height 56
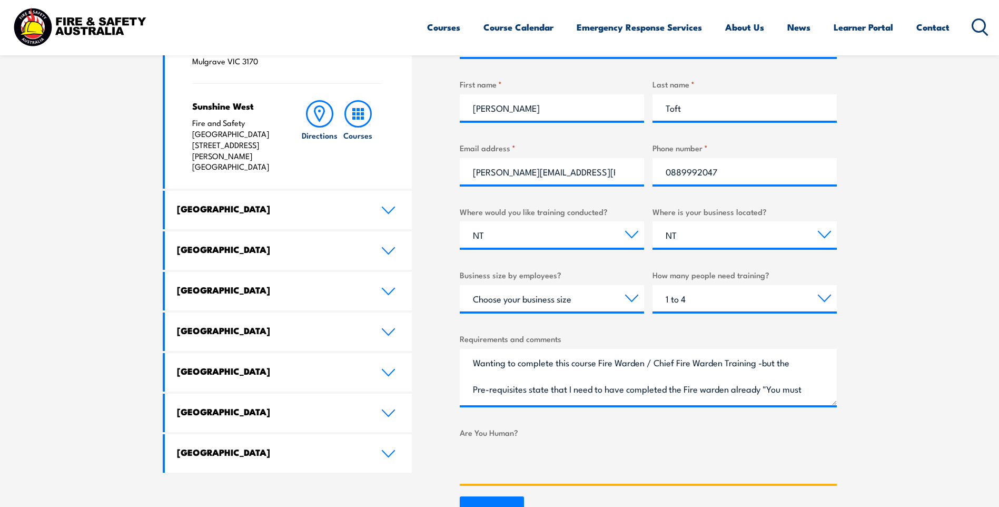
scroll to position [443, 0]
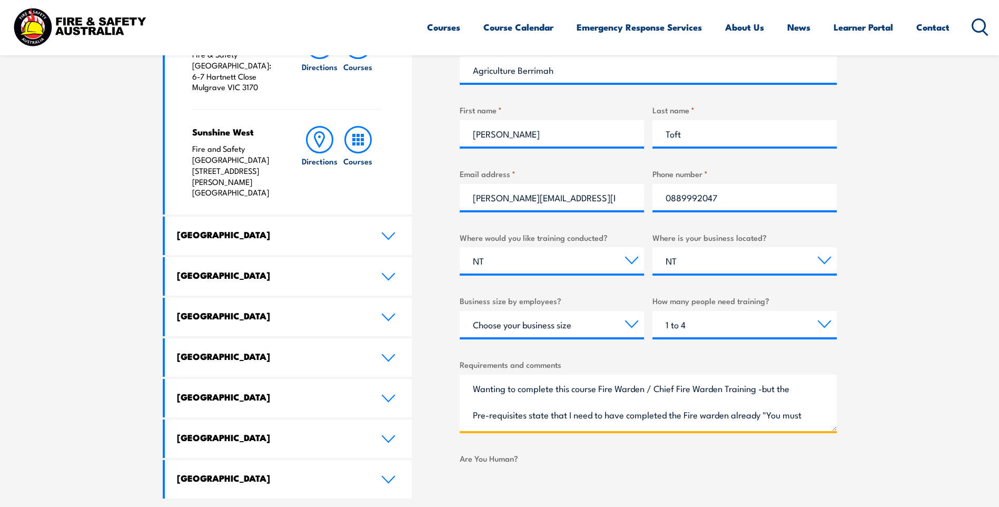
click at [474, 386] on textarea "Wanting to complete this course Fire Warden / Chief Fire Warden Training -but t…" at bounding box center [648, 403] width 377 height 56
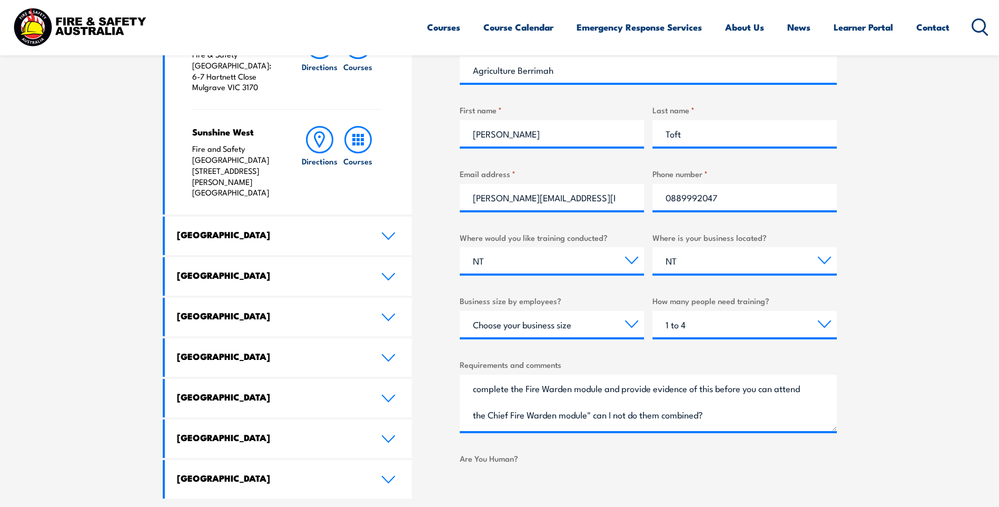
scroll to position [0, 0]
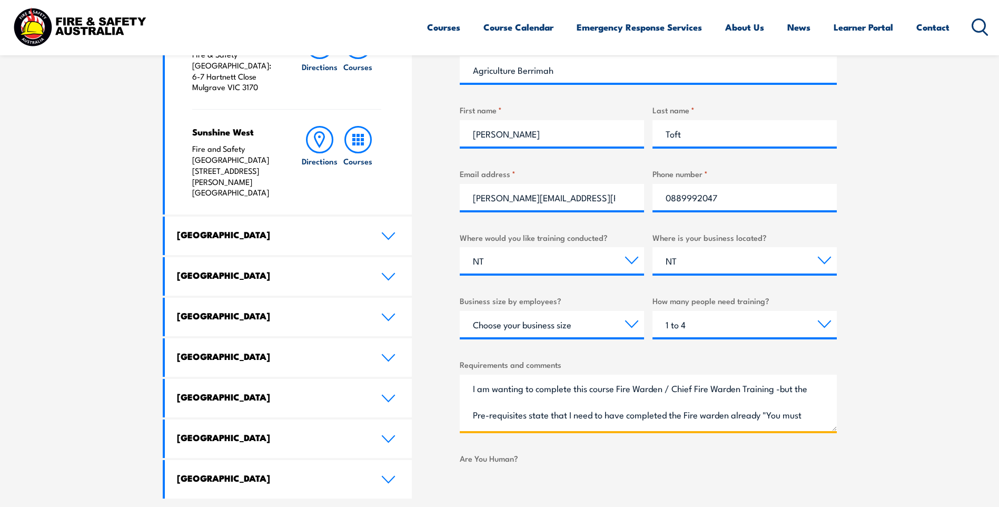
click at [591, 389] on textarea "I am wanting to complete this course Fire Warden / Chief Fire Warden Training -…" at bounding box center [648, 403] width 377 height 56
type textarea "I am wanting to complete this combined course Fire Warden / Chief Fire Warden T…"
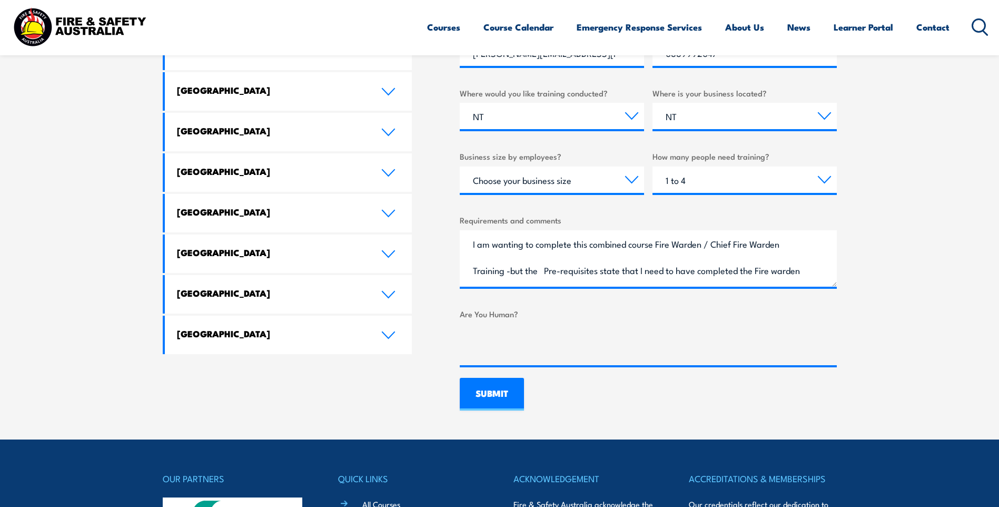
scroll to position [601, 0]
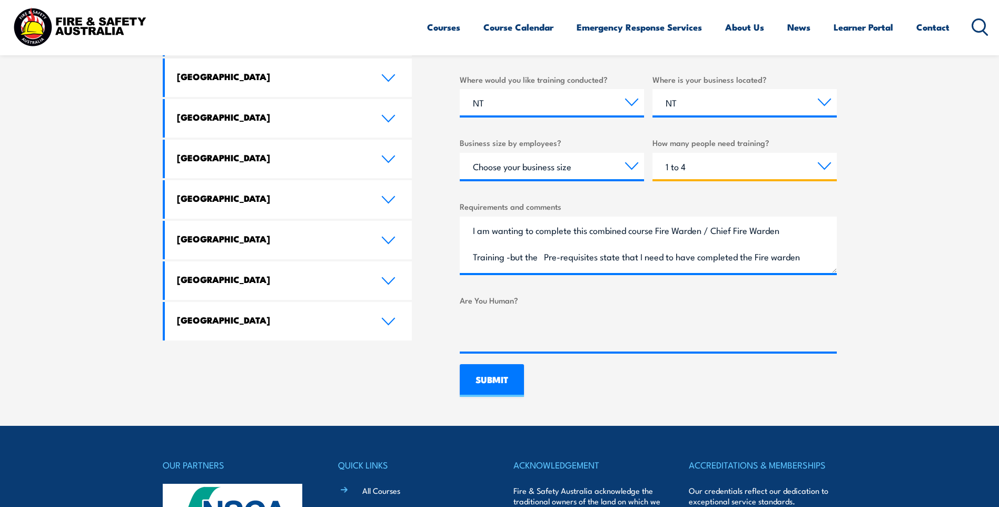
click at [829, 163] on select "Choose the amount of people 1 to 4 5 to 19 20+" at bounding box center [745, 166] width 184 height 26
click at [503, 369] on input "SUBMIT" at bounding box center [492, 380] width 64 height 33
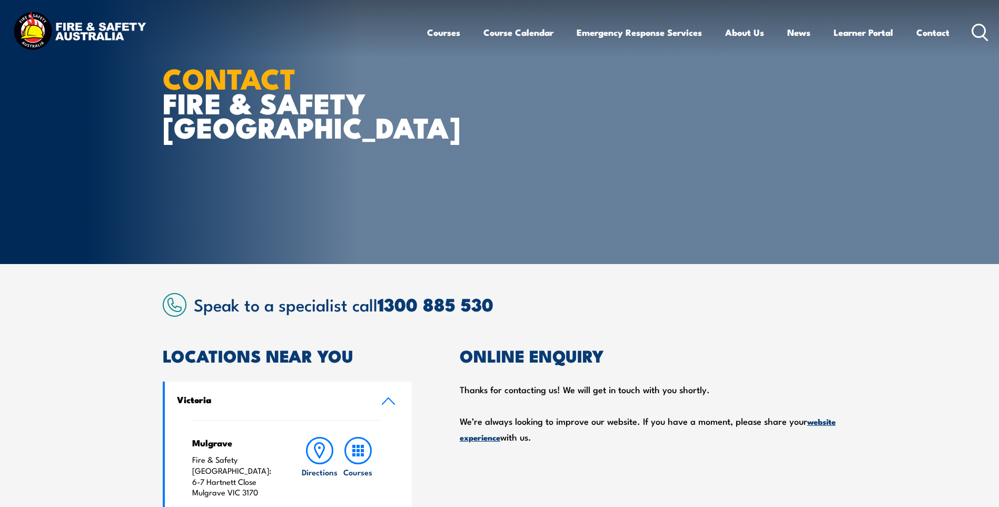
scroll to position [0, 0]
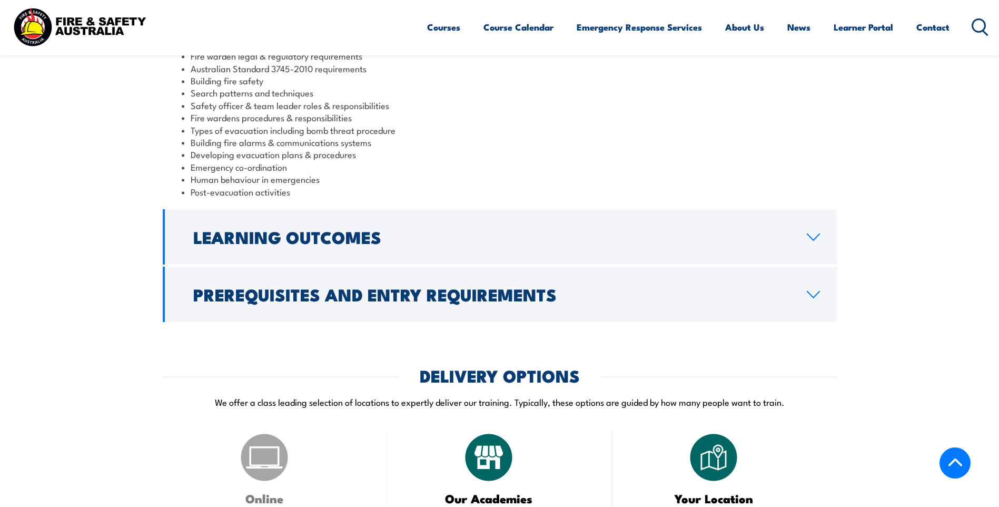
scroll to position [1106, 0]
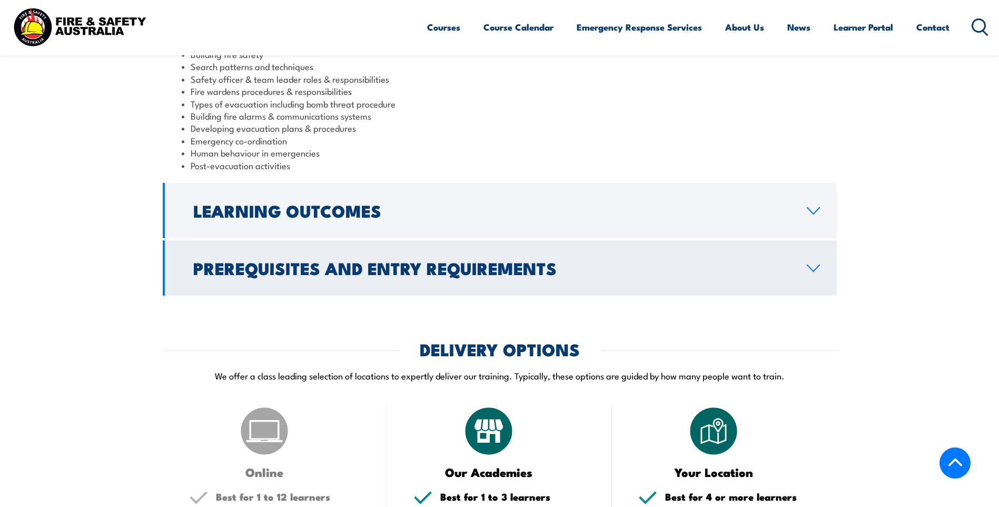
click at [254, 275] on h2 "Prerequisites and Entry Requirements" at bounding box center [491, 267] width 597 height 15
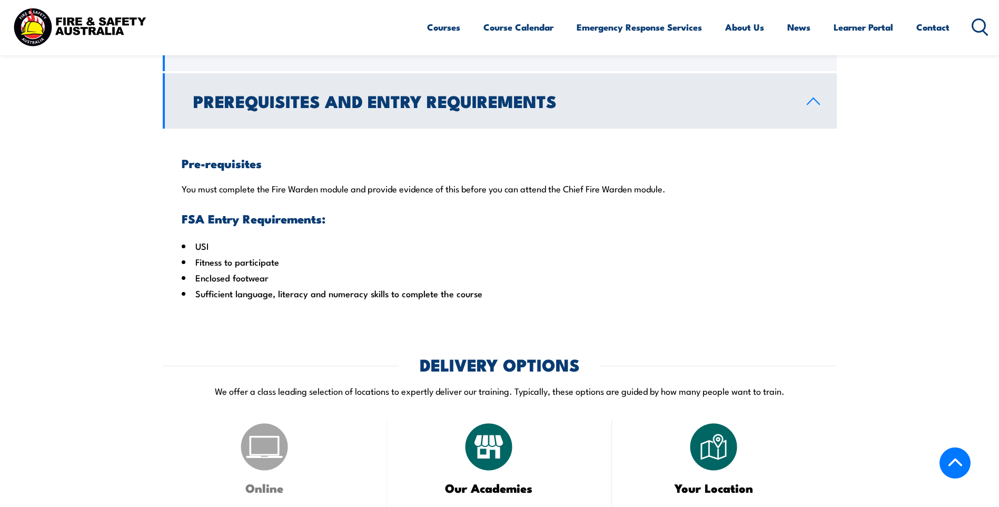
click at [497, 250] on li "USI" at bounding box center [500, 246] width 636 height 16
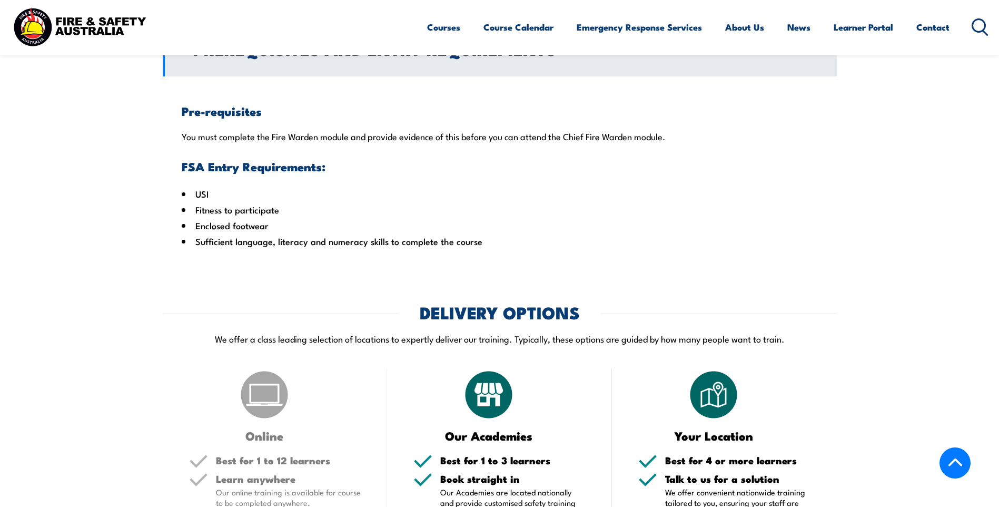
scroll to position [1159, 0]
